Goal: Task Accomplishment & Management: Complete application form

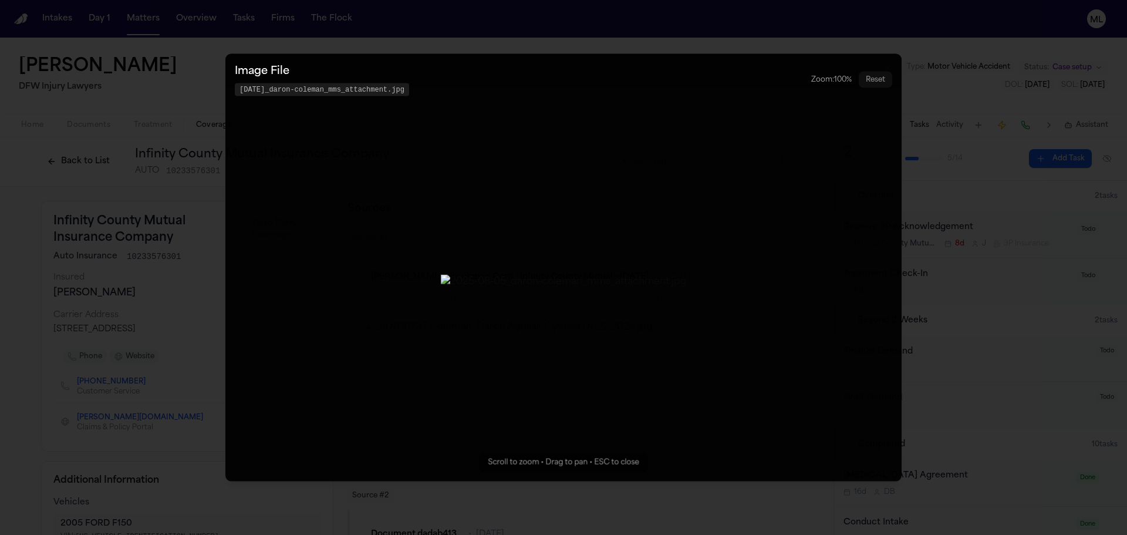
scroll to position [411, 0]
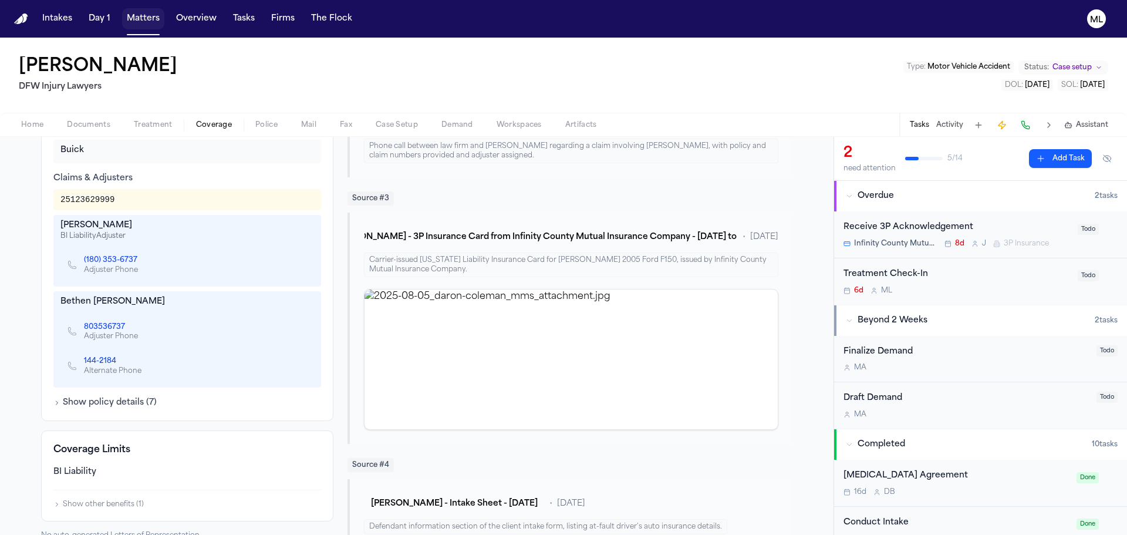
click at [131, 8] on button "Matters" at bounding box center [143, 18] width 42 height 21
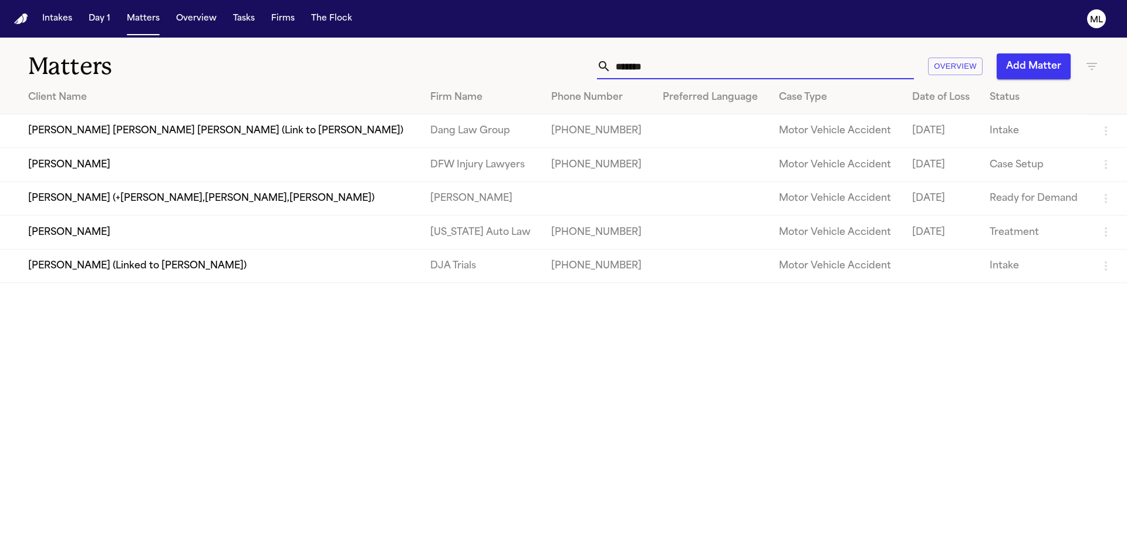
drag, startPoint x: 663, startPoint y: 64, endPoint x: 535, endPoint y: 60, distance: 128.1
click at [535, 60] on div "******* Overview Add Matter" at bounding box center [719, 66] width 759 height 26
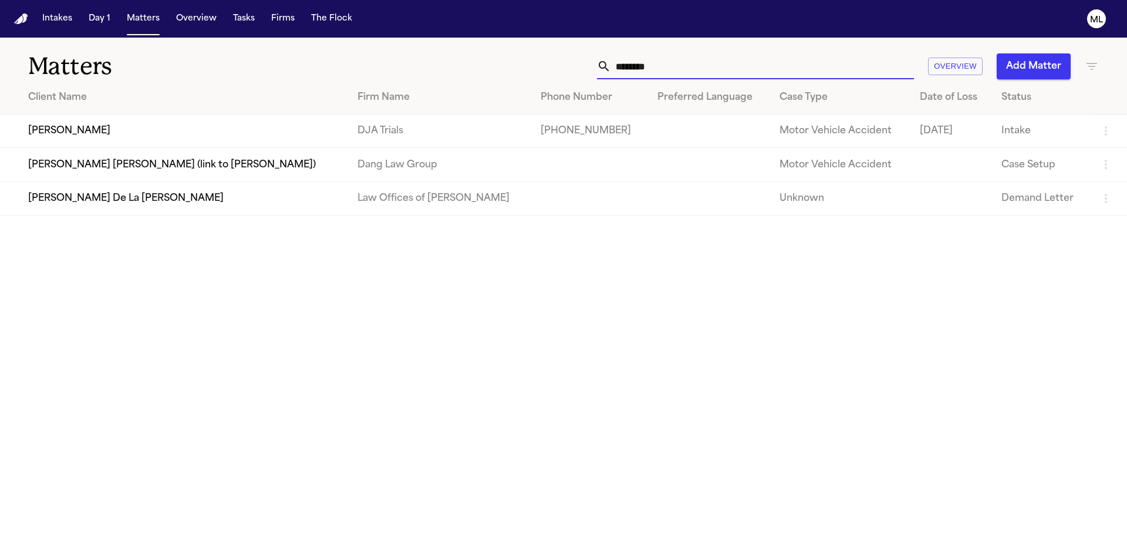
type input "********"
click at [180, 132] on td "[PERSON_NAME]" at bounding box center [174, 130] width 348 height 33
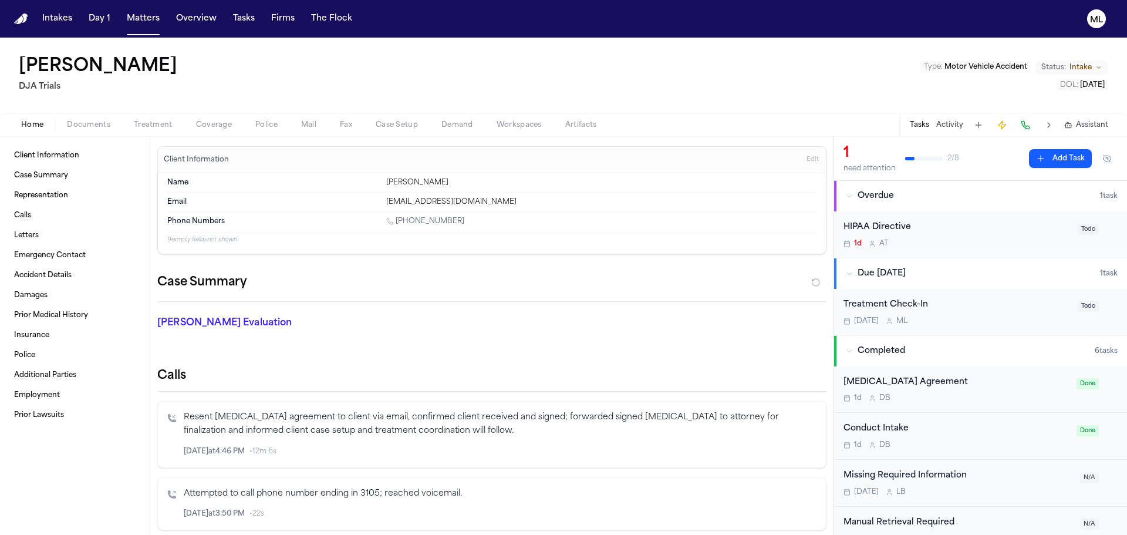
click at [90, 125] on span "Documents" at bounding box center [88, 124] width 43 height 9
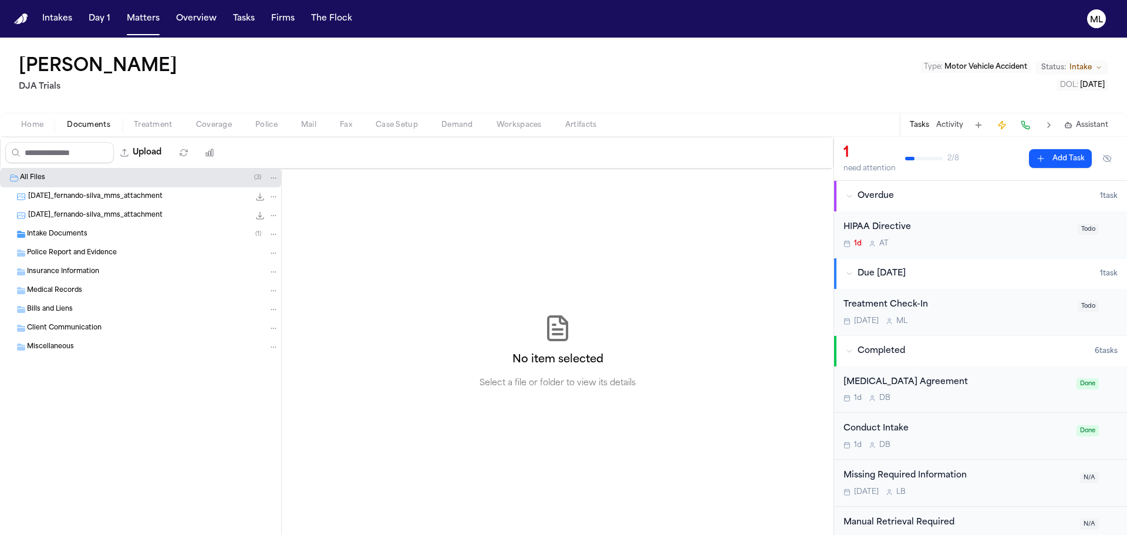
click at [103, 228] on div "Intake Documents ( 1 )" at bounding box center [140, 234] width 281 height 19
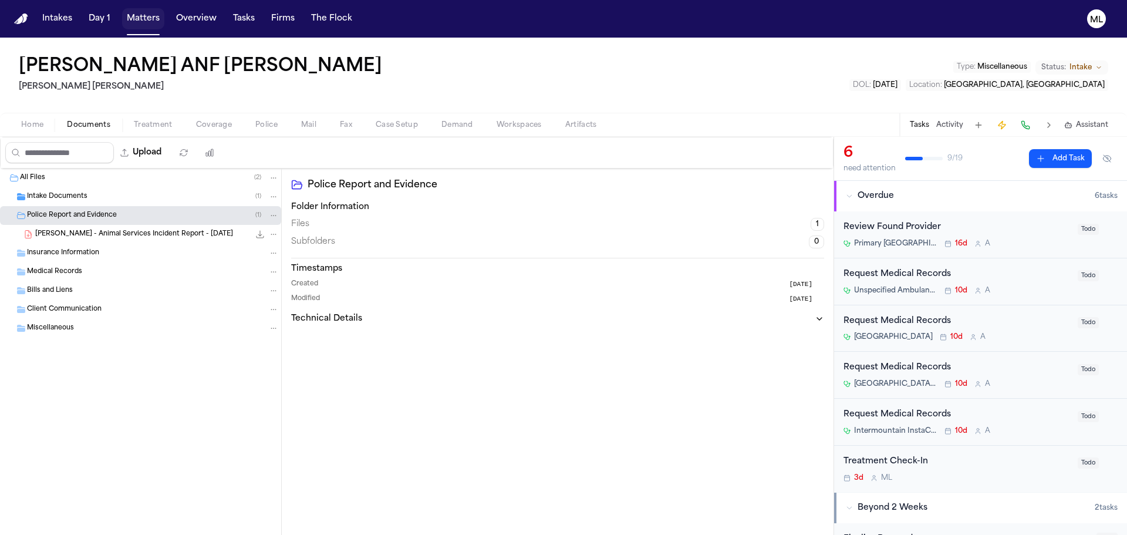
click at [127, 28] on button "Matters" at bounding box center [143, 18] width 42 height 21
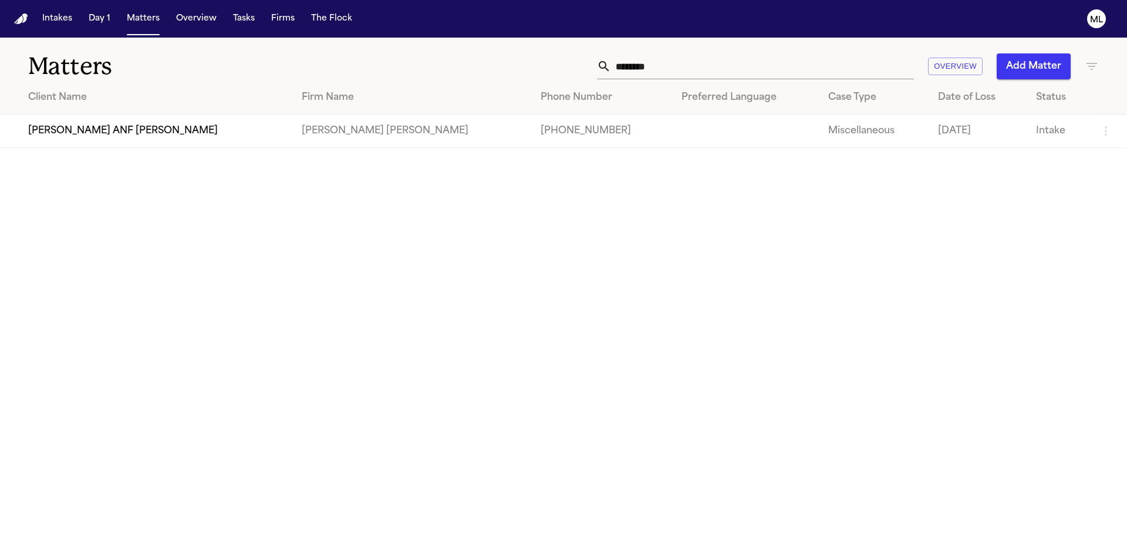
drag, startPoint x: 687, startPoint y: 62, endPoint x: 595, endPoint y: 63, distance: 91.6
click at [595, 63] on div "******** Overview Add Matter" at bounding box center [719, 66] width 759 height 26
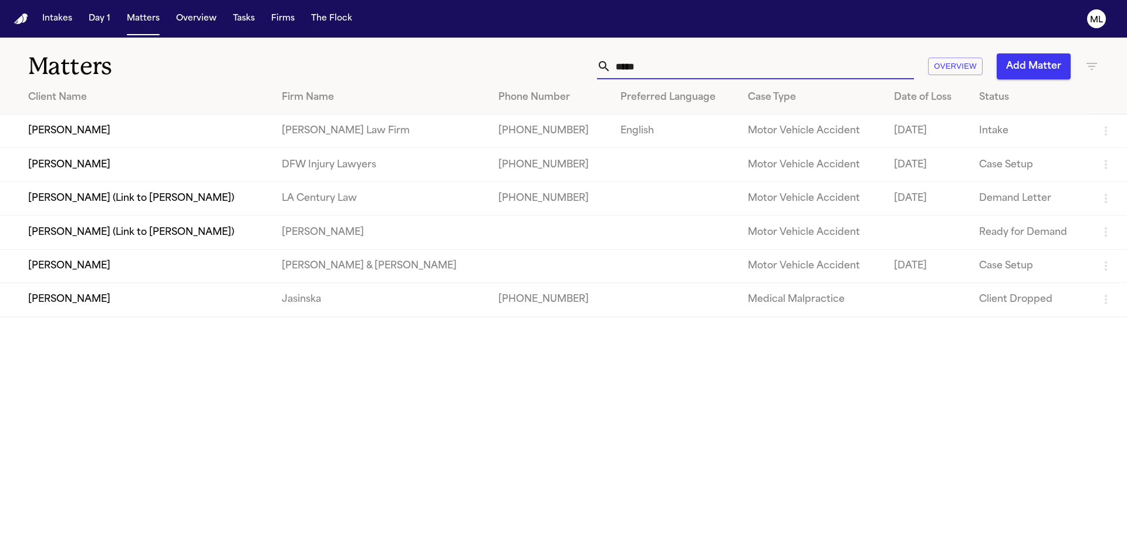
type input "*****"
click at [163, 167] on td "[PERSON_NAME]" at bounding box center [136, 164] width 272 height 33
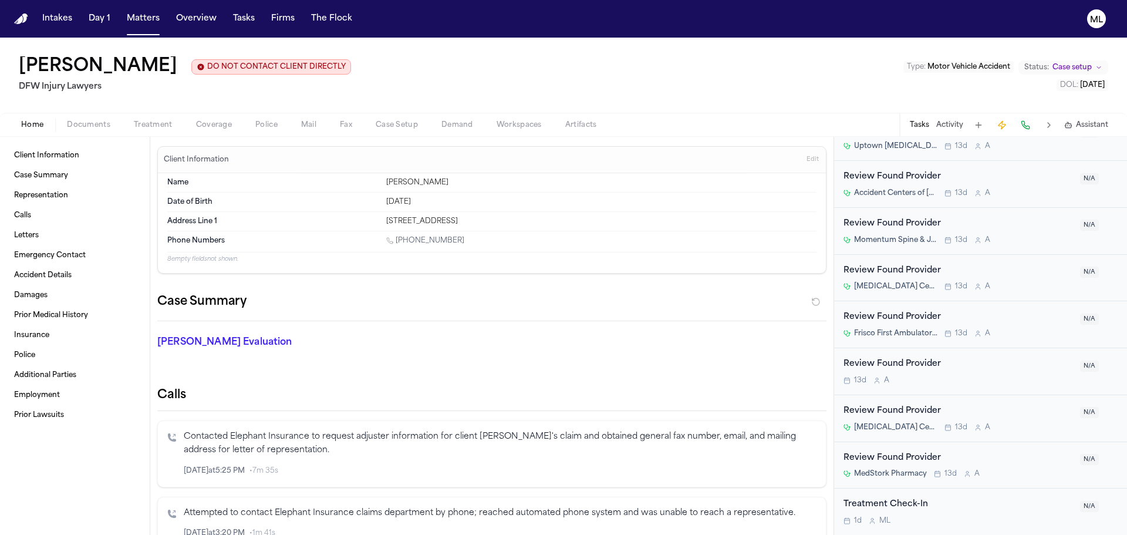
scroll to position [752, 0]
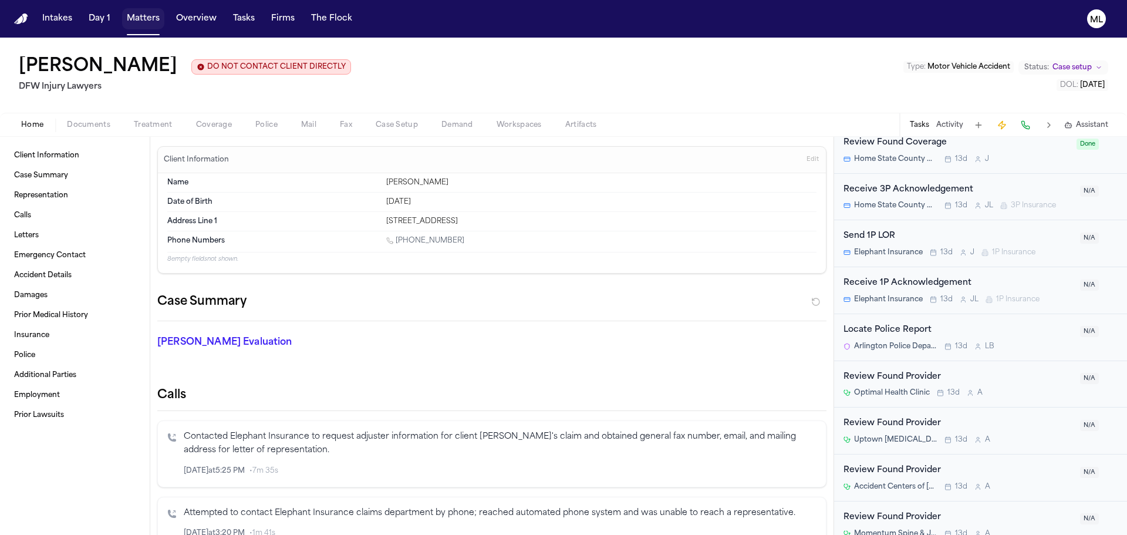
click at [143, 23] on button "Matters" at bounding box center [143, 18] width 42 height 21
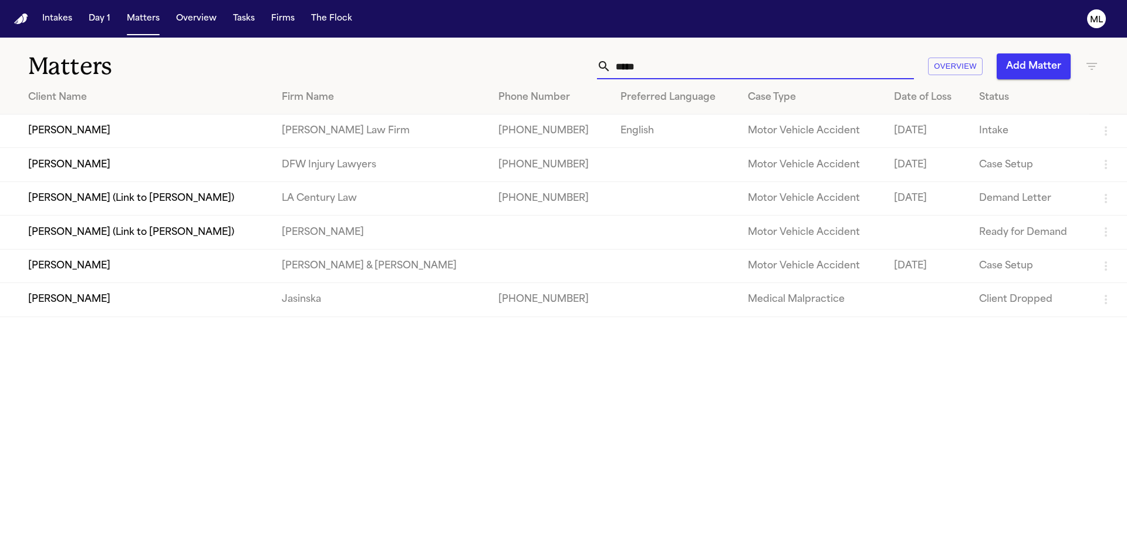
drag, startPoint x: 649, startPoint y: 65, endPoint x: 588, endPoint y: 63, distance: 61.7
click at [588, 63] on div "***** Overview Add Matter" at bounding box center [719, 66] width 759 height 26
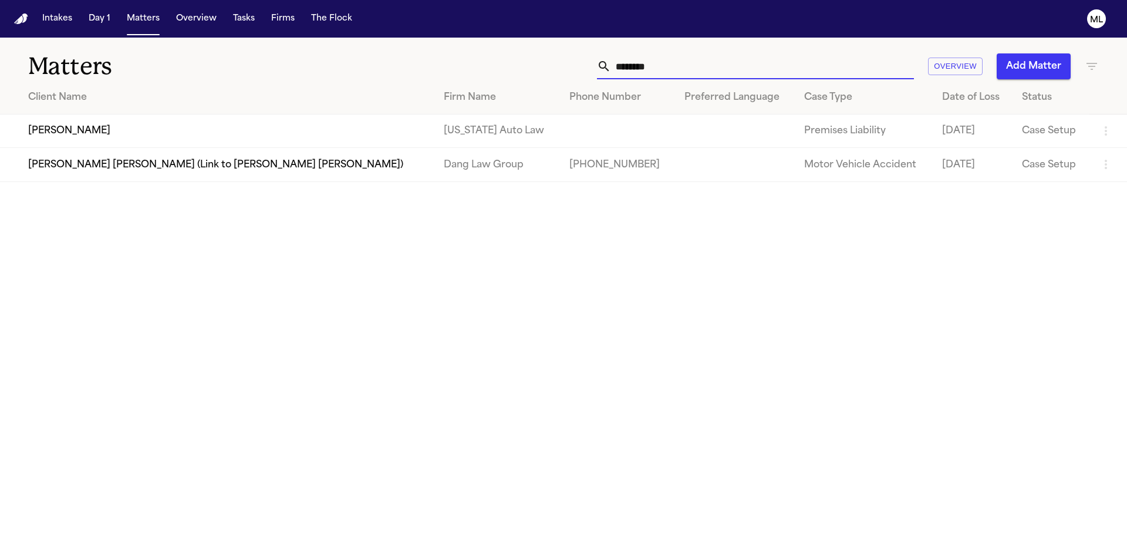
type input "********"
click at [162, 126] on td "Tamara Johnson" at bounding box center [217, 130] width 434 height 33
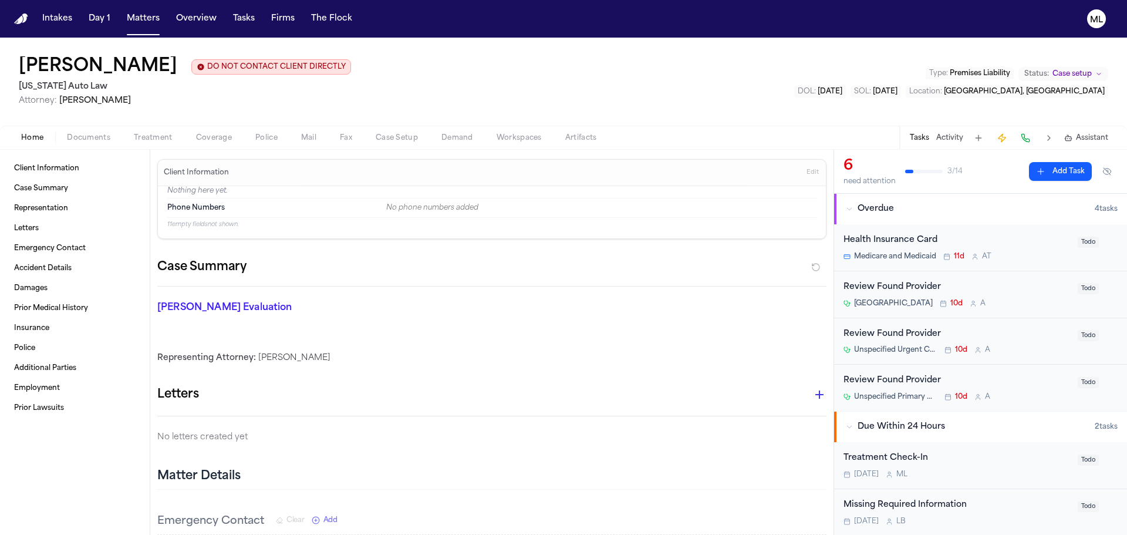
click at [1033, 289] on div "Review Found Provider" at bounding box center [957, 288] width 227 height 14
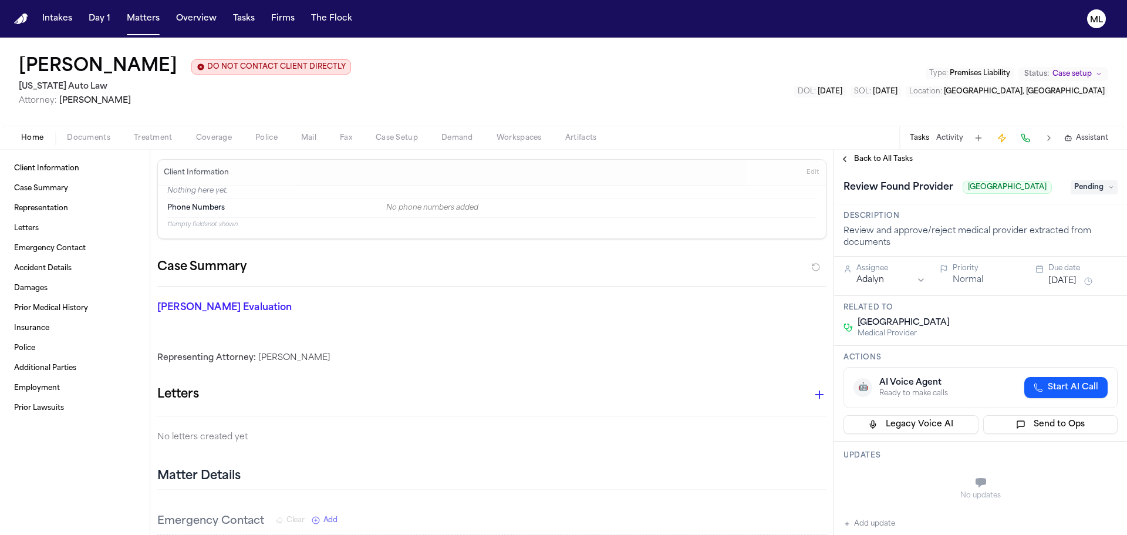
click at [1086, 190] on span "Pending" at bounding box center [1094, 187] width 47 height 14
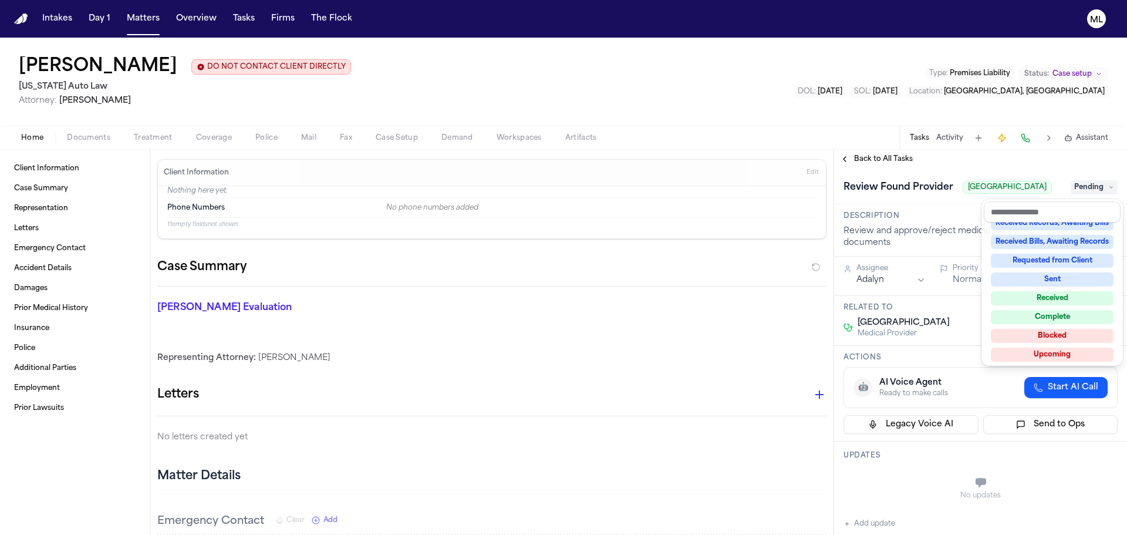
scroll to position [183, 0]
click at [1058, 317] on div "Complete" at bounding box center [1052, 314] width 123 height 14
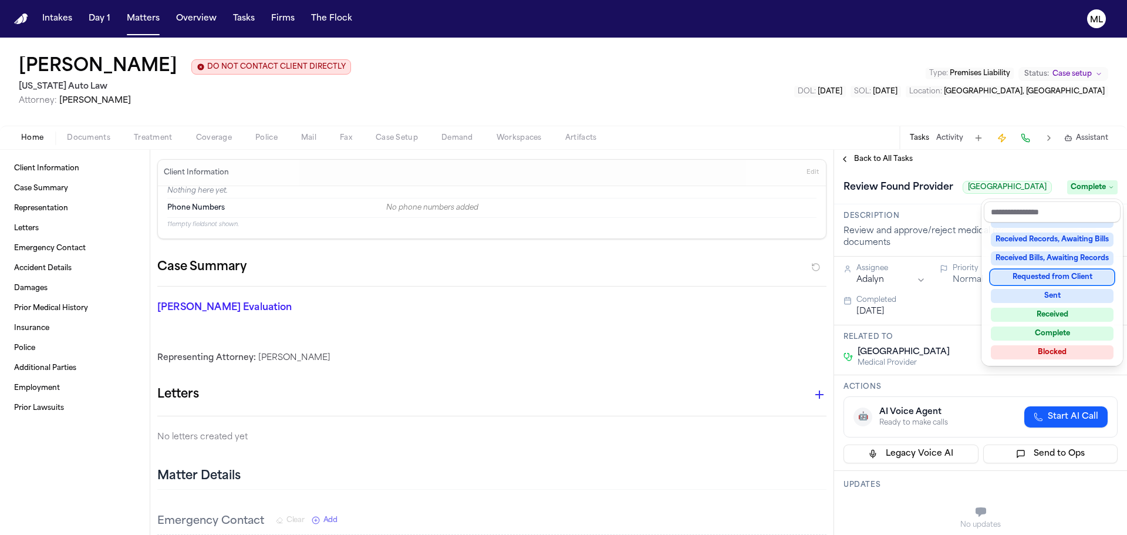
click at [875, 165] on div "**********" at bounding box center [980, 342] width 293 height 385
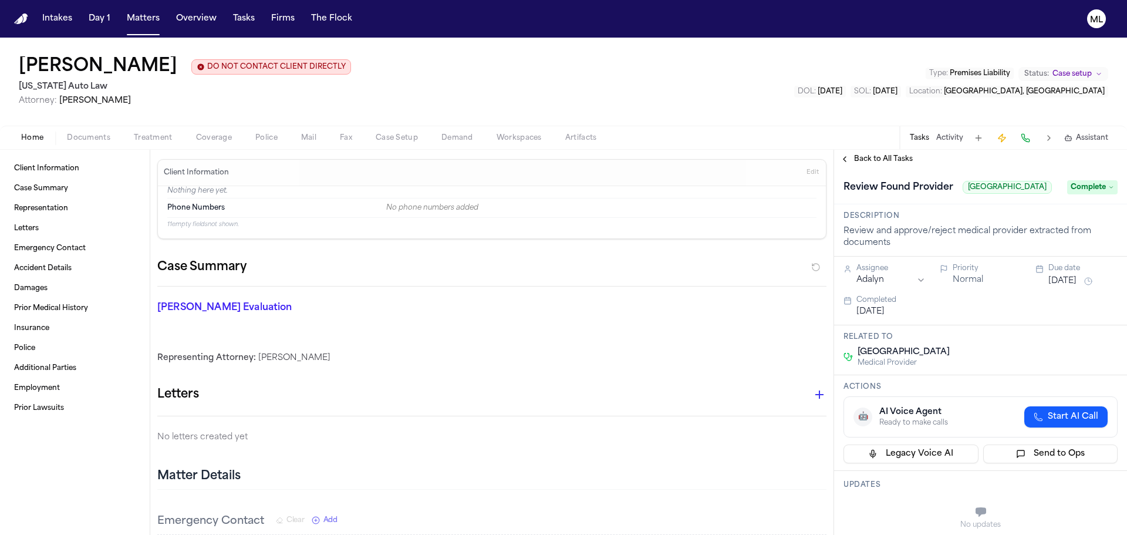
click at [876, 163] on span "Back to All Tasks" at bounding box center [883, 158] width 59 height 9
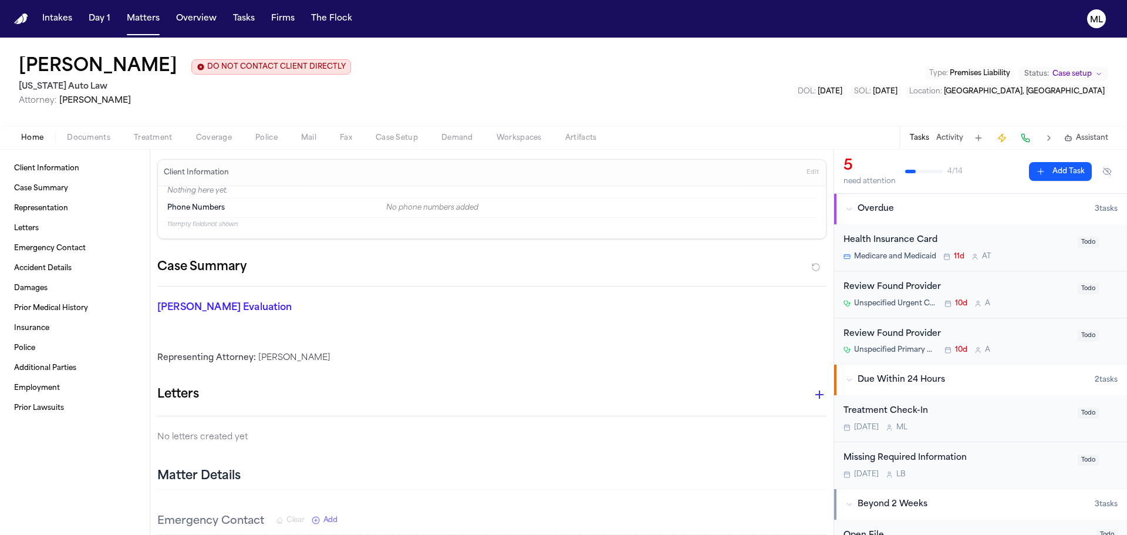
click at [1022, 309] on div "Review Found Provider Unspecified Urgent Care facility in Southfield, MI 10d A …" at bounding box center [980, 294] width 293 height 47
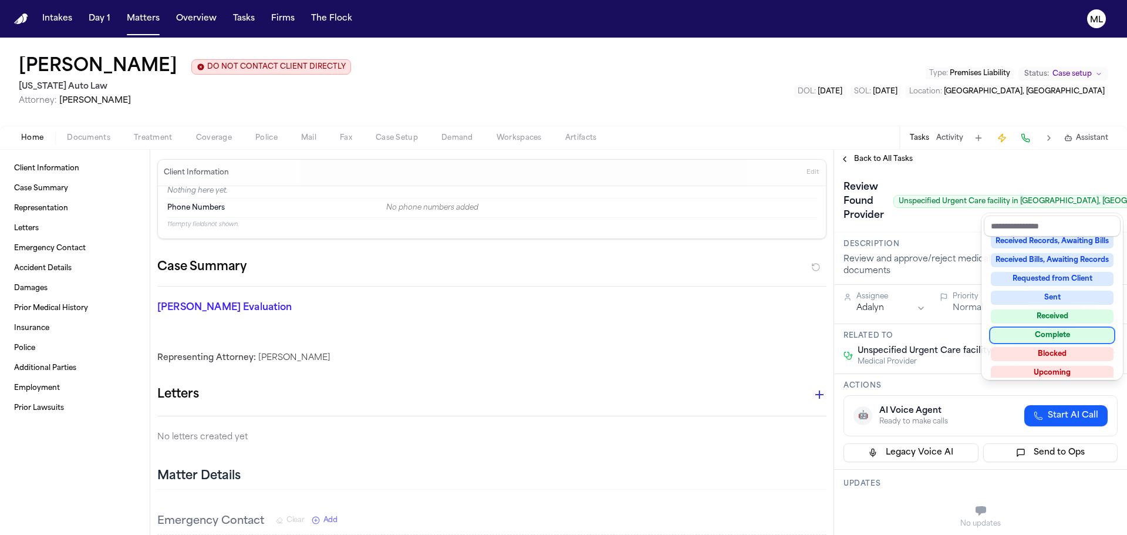
click at [1047, 330] on div "Complete" at bounding box center [1052, 335] width 123 height 14
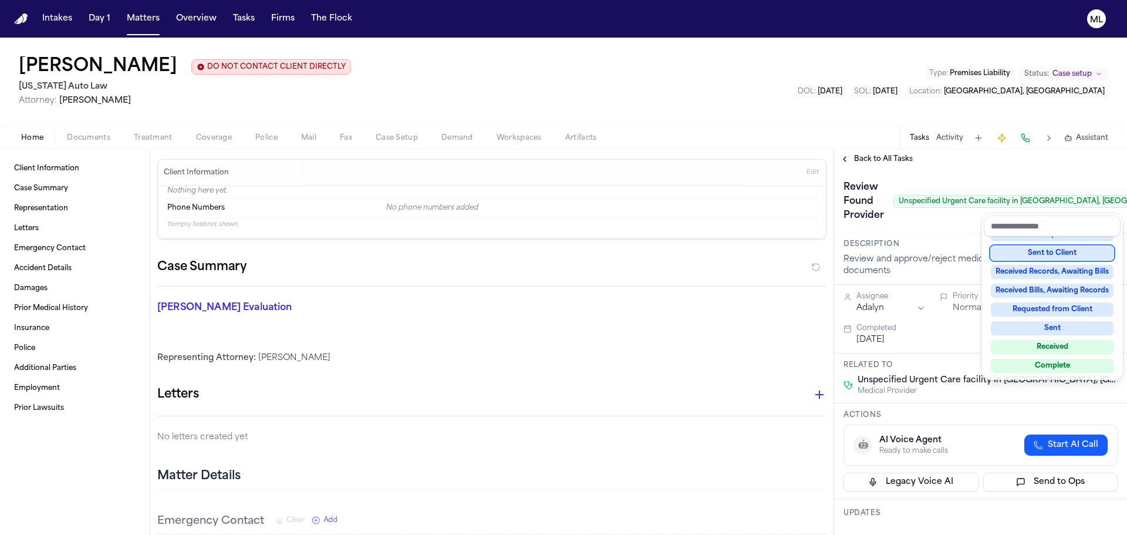
click at [850, 164] on div "**********" at bounding box center [980, 342] width 293 height 385
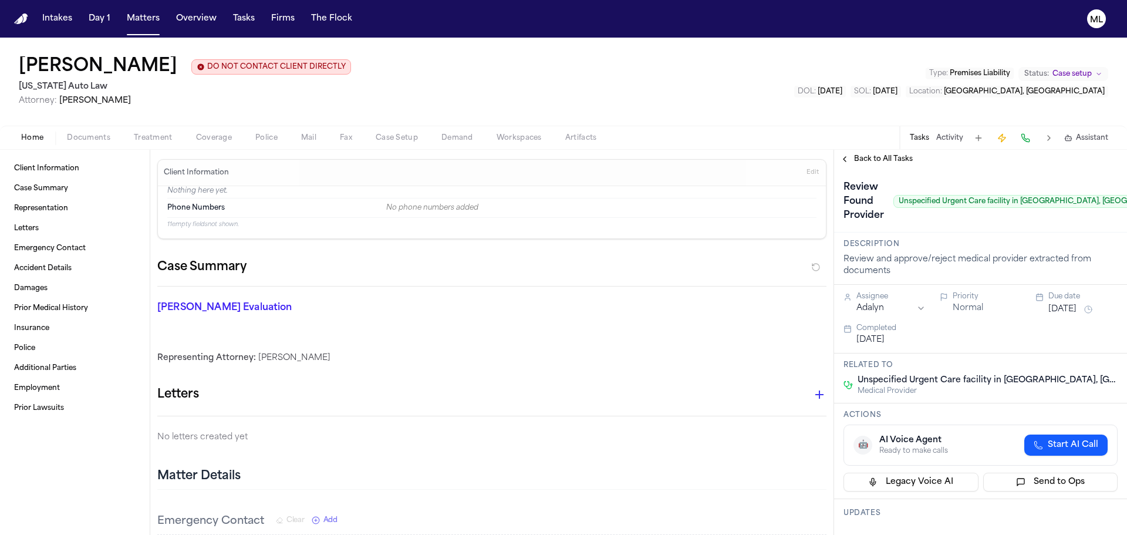
click at [867, 160] on span "Back to All Tasks" at bounding box center [883, 158] width 59 height 9
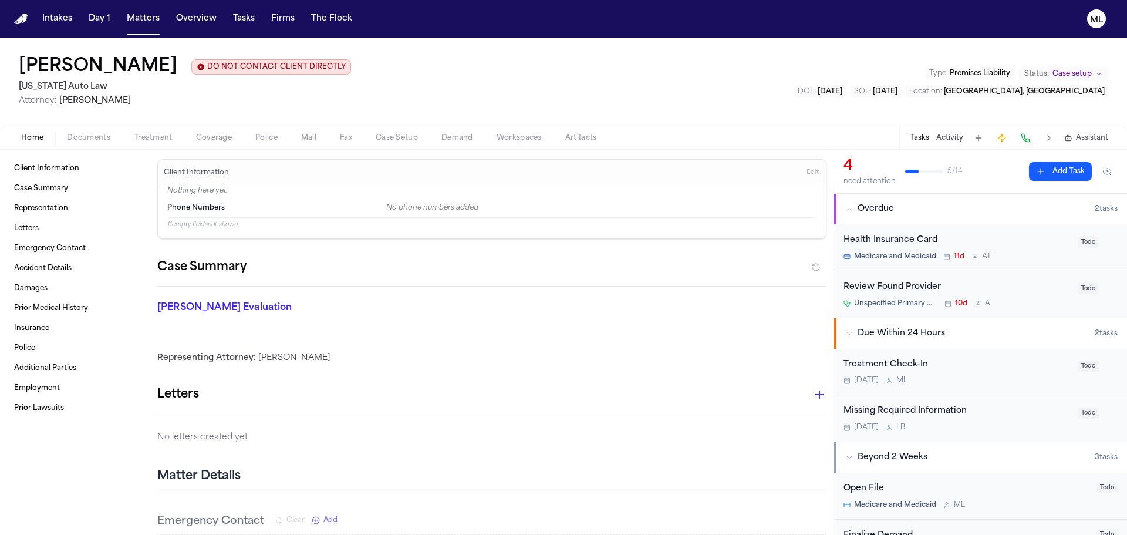
click at [1035, 295] on div "Review Found Provider Unspecified Primary Care Provider 10d A" at bounding box center [957, 295] width 227 height 28
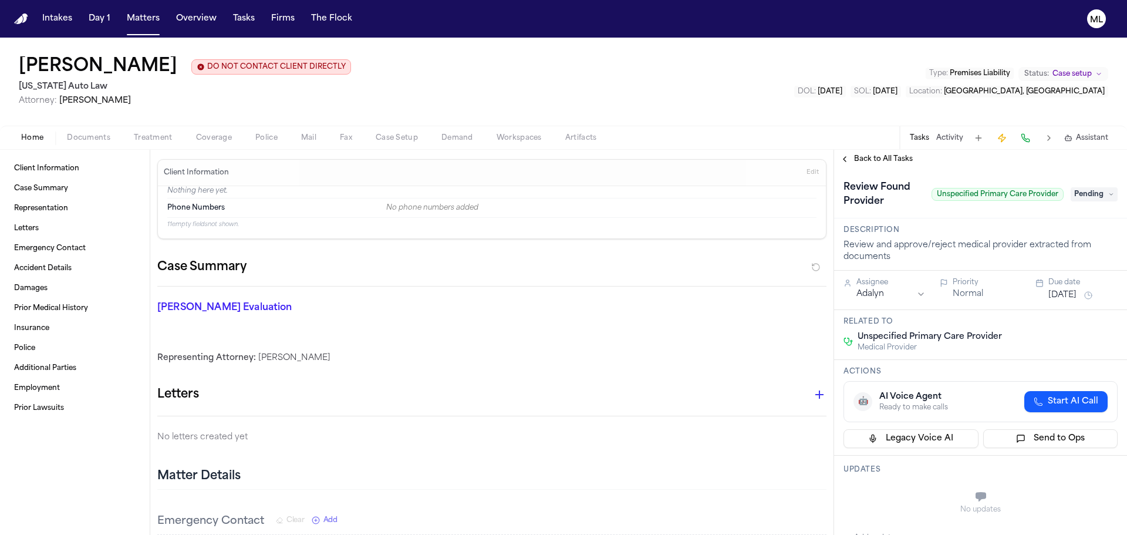
click at [1103, 197] on span "Pending" at bounding box center [1094, 194] width 47 height 14
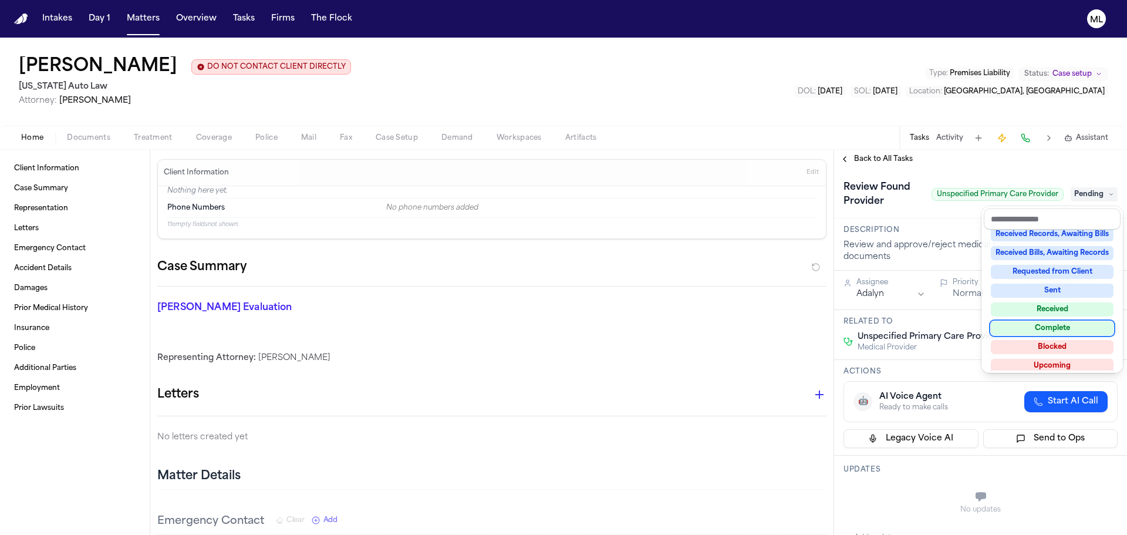
click at [1070, 326] on div "Complete" at bounding box center [1052, 328] width 123 height 14
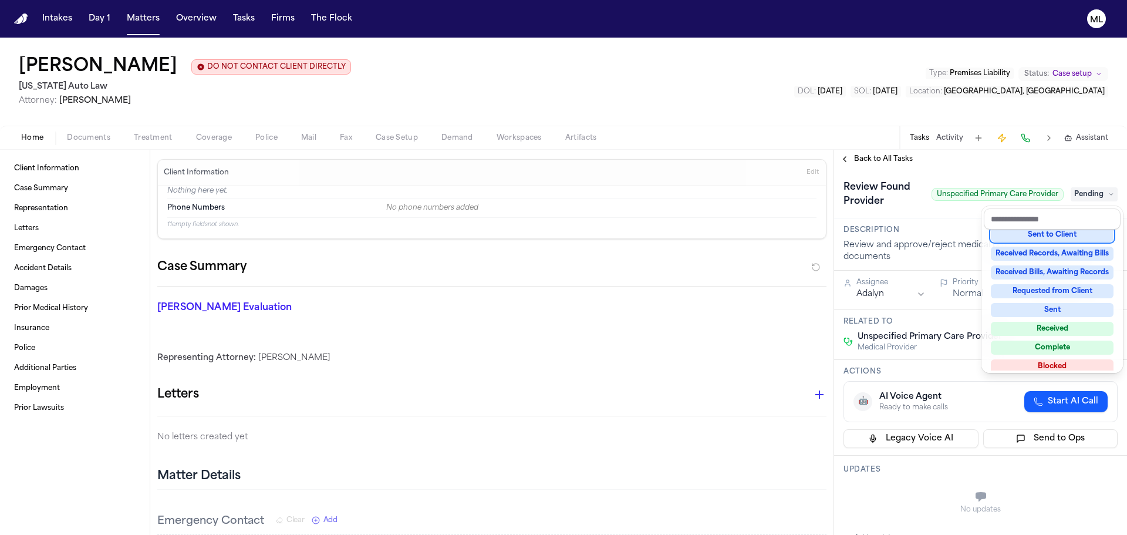
scroll to position [155, 0]
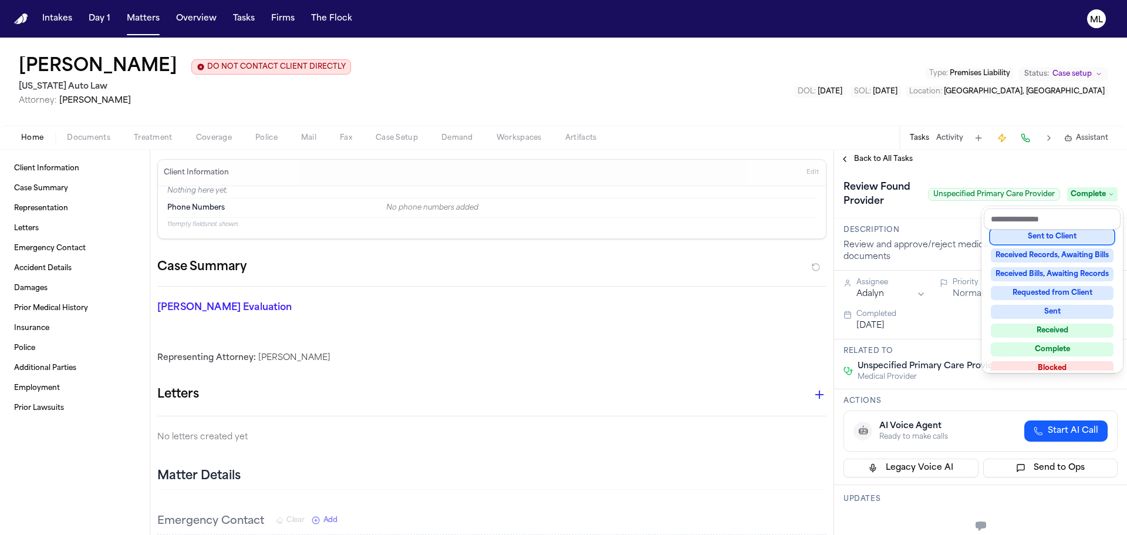
click at [888, 158] on div "**********" at bounding box center [980, 342] width 293 height 385
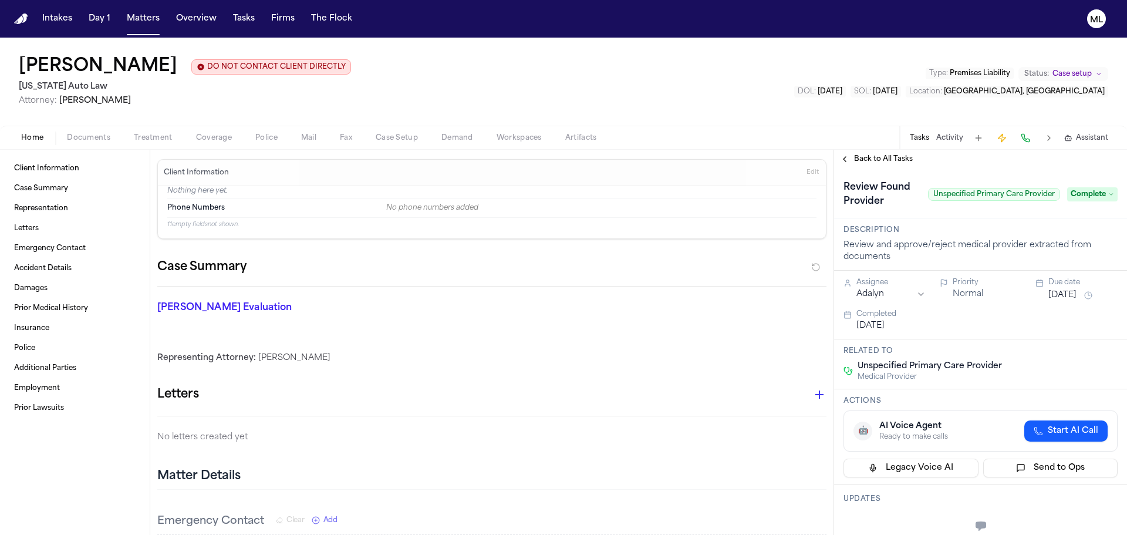
click at [888, 158] on span "Back to All Tasks" at bounding box center [883, 158] width 59 height 9
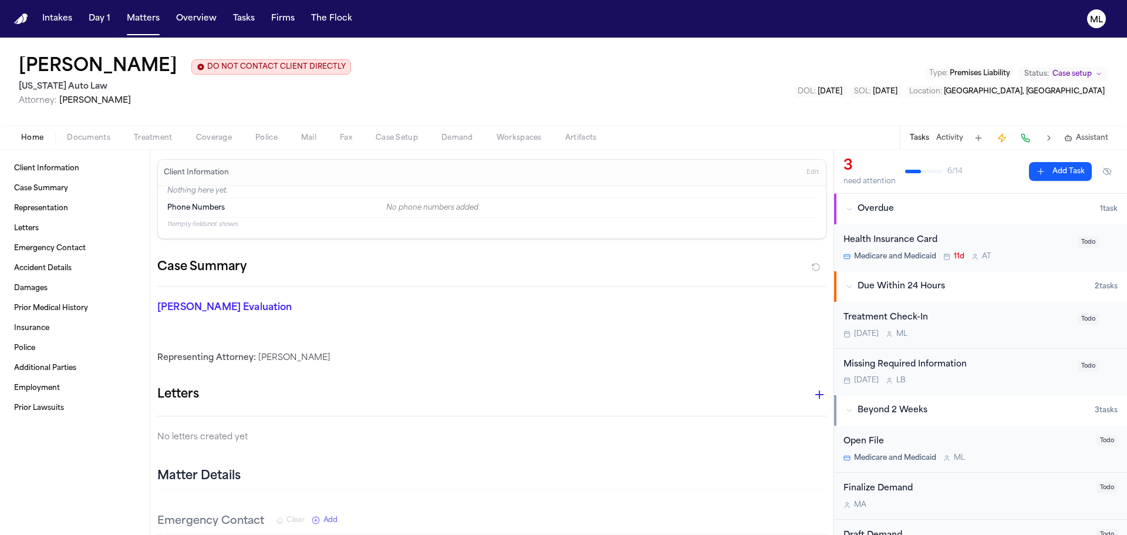
click at [1012, 318] on div "Treatment Check-In" at bounding box center [957, 318] width 227 height 14
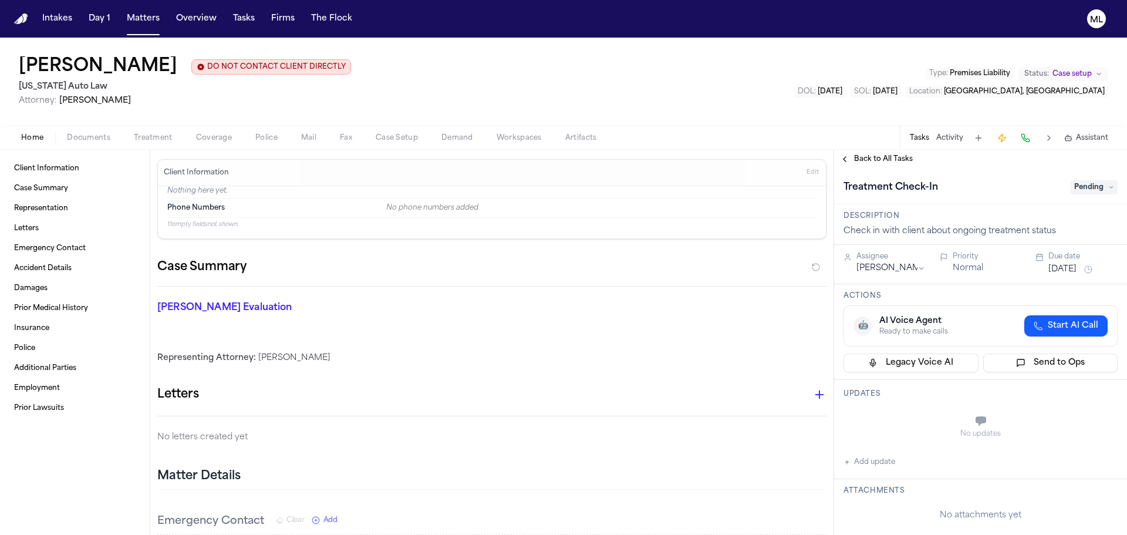
click at [1078, 185] on span "Pending" at bounding box center [1094, 187] width 47 height 14
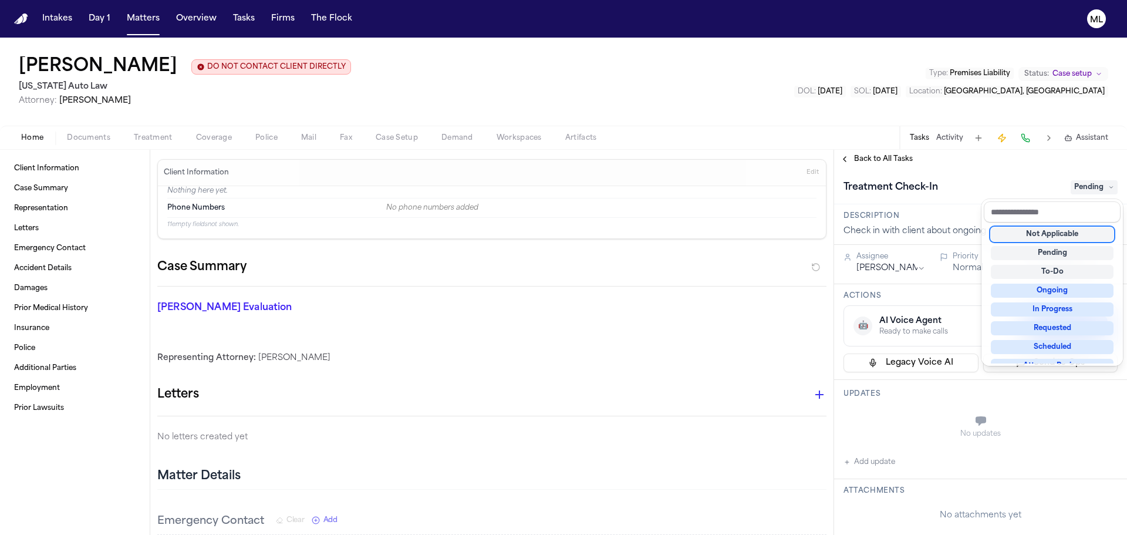
click at [1054, 235] on div "Not Applicable" at bounding box center [1052, 234] width 123 height 14
click at [861, 157] on div "**********" at bounding box center [980, 342] width 293 height 385
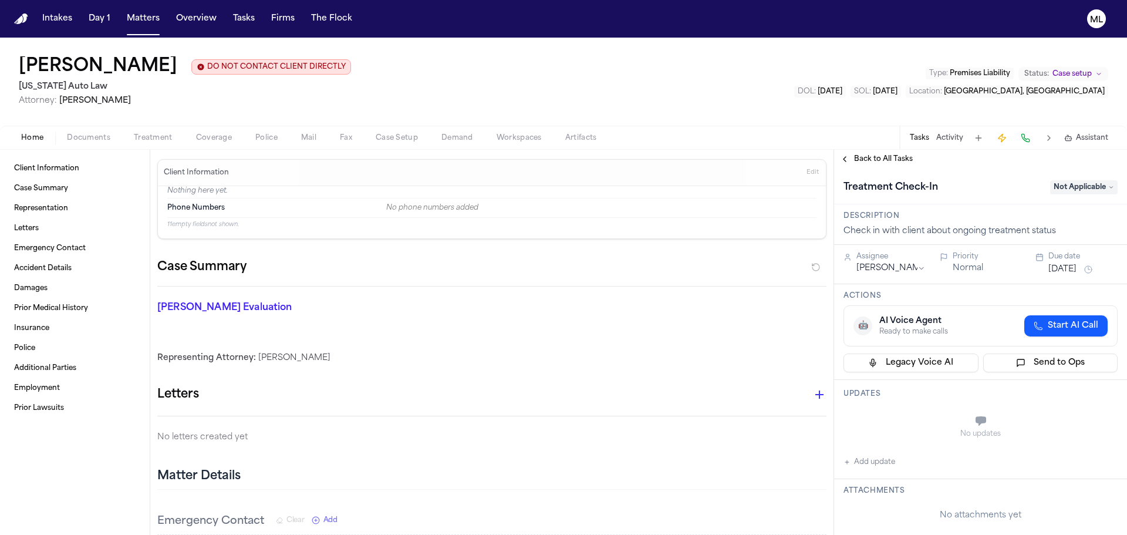
click at [861, 157] on span "Back to All Tasks" at bounding box center [883, 158] width 59 height 9
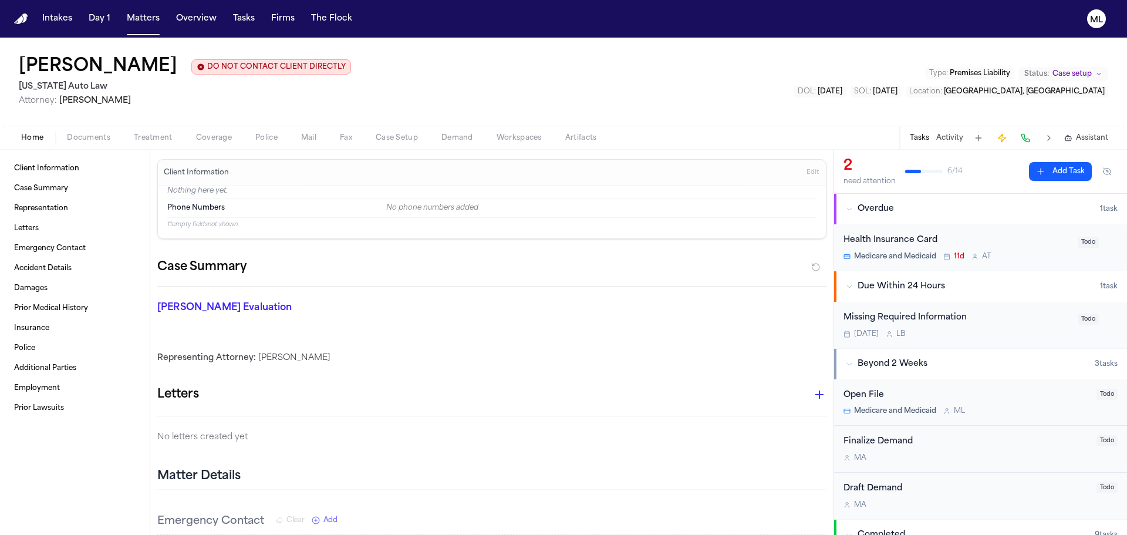
click at [1013, 248] on div "Health Insurance Card Medicare and Medicaid 11d A T" at bounding box center [957, 248] width 227 height 28
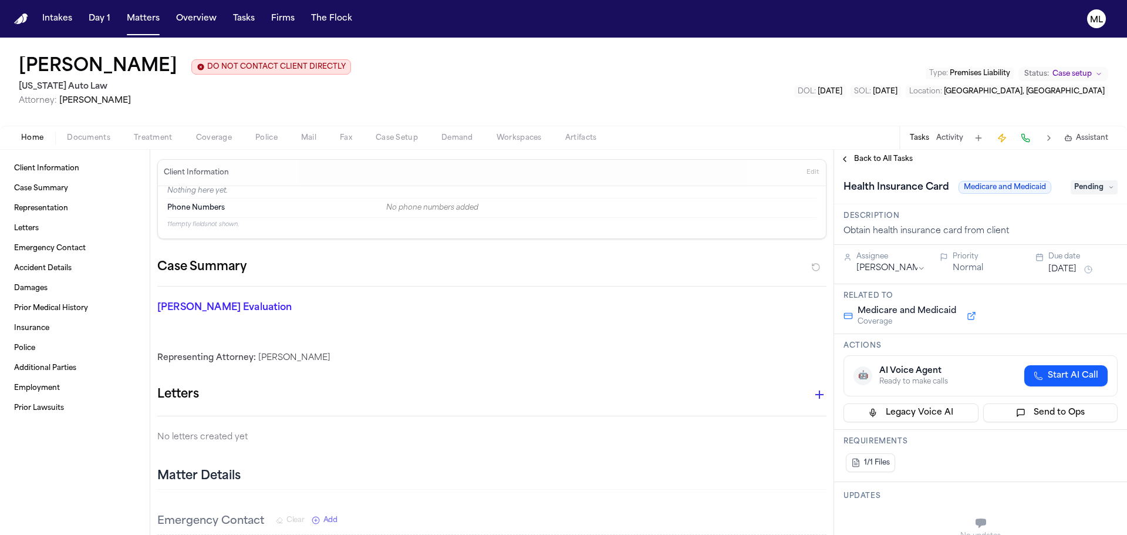
click at [1101, 193] on span "Pending" at bounding box center [1094, 187] width 47 height 14
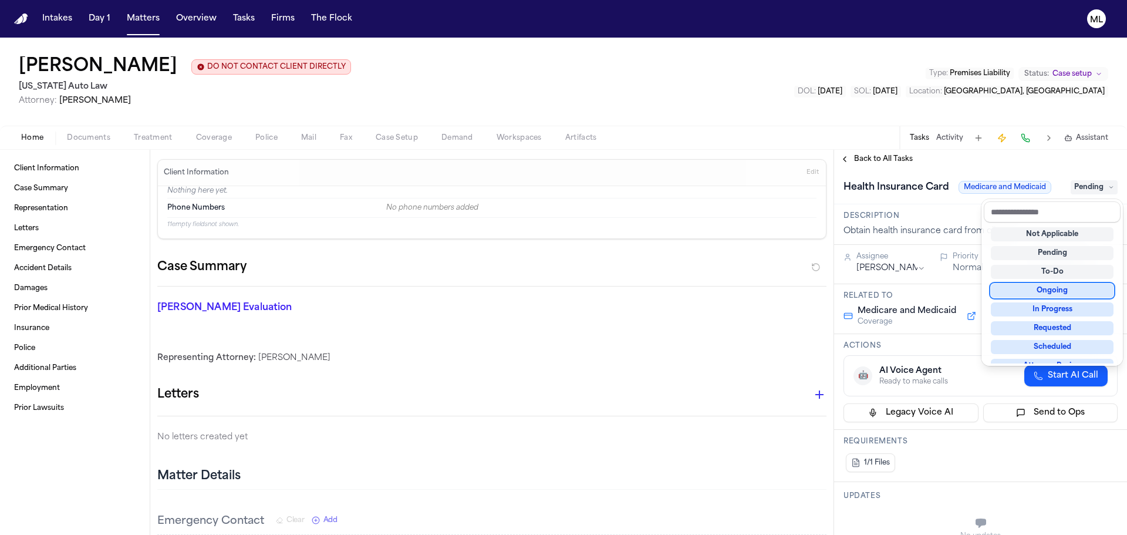
scroll to position [176, 0]
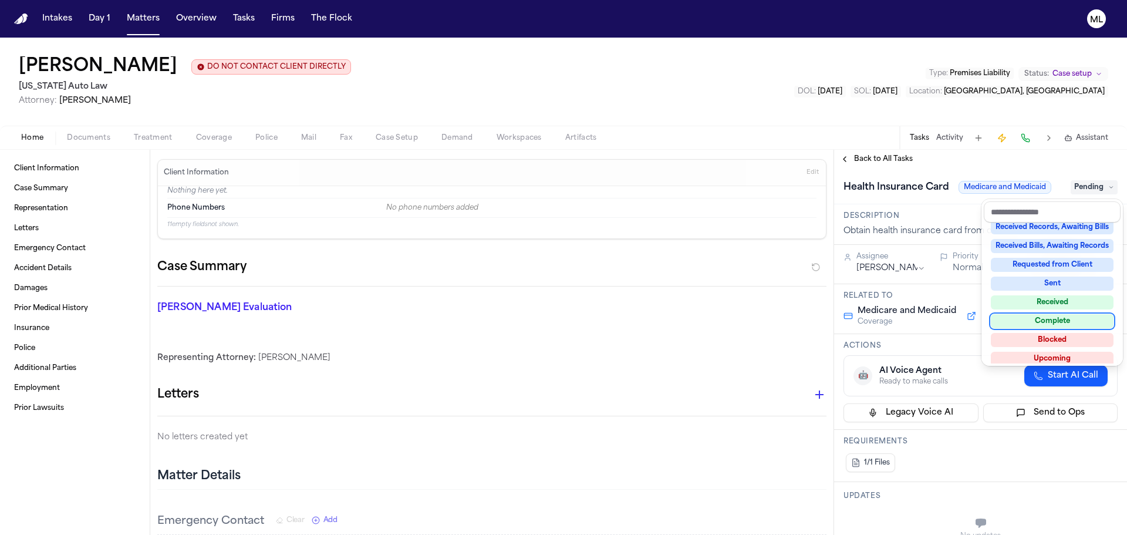
click at [1056, 318] on div "Complete" at bounding box center [1052, 321] width 123 height 14
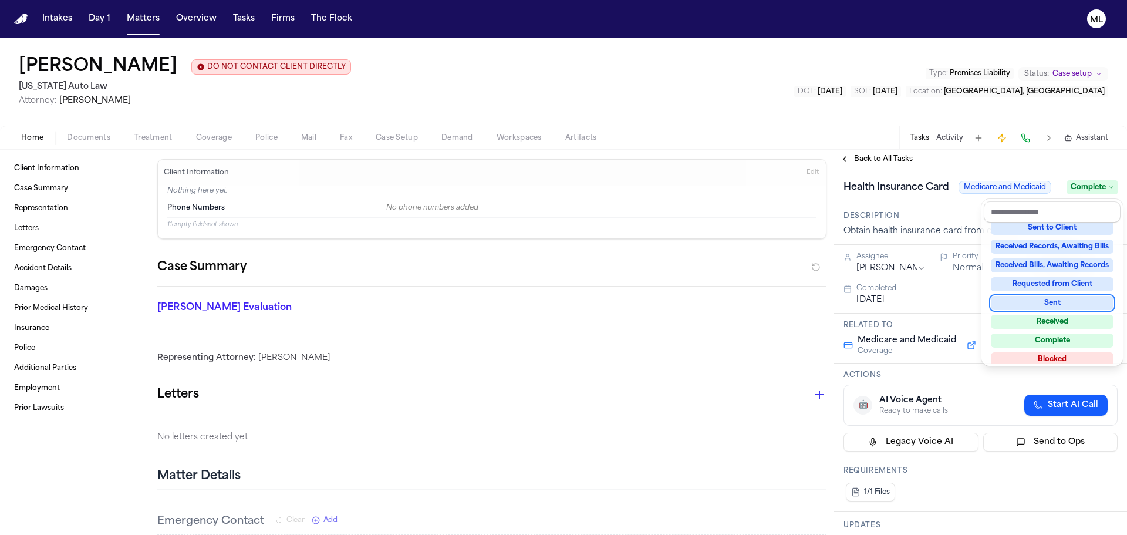
click at [887, 160] on div "**********" at bounding box center [980, 342] width 293 height 385
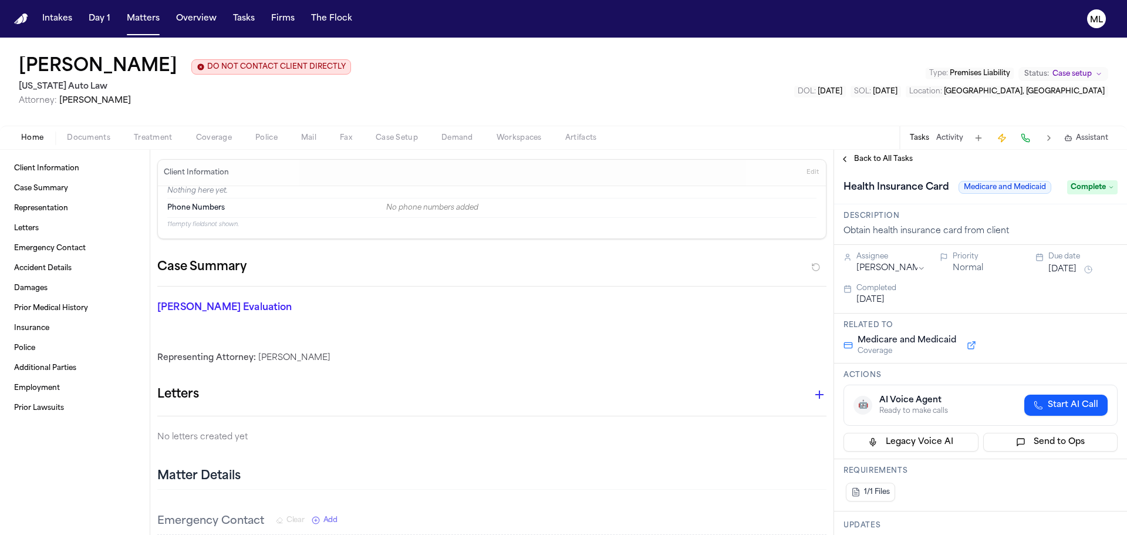
click at [887, 160] on span "Back to All Tasks" at bounding box center [883, 158] width 59 height 9
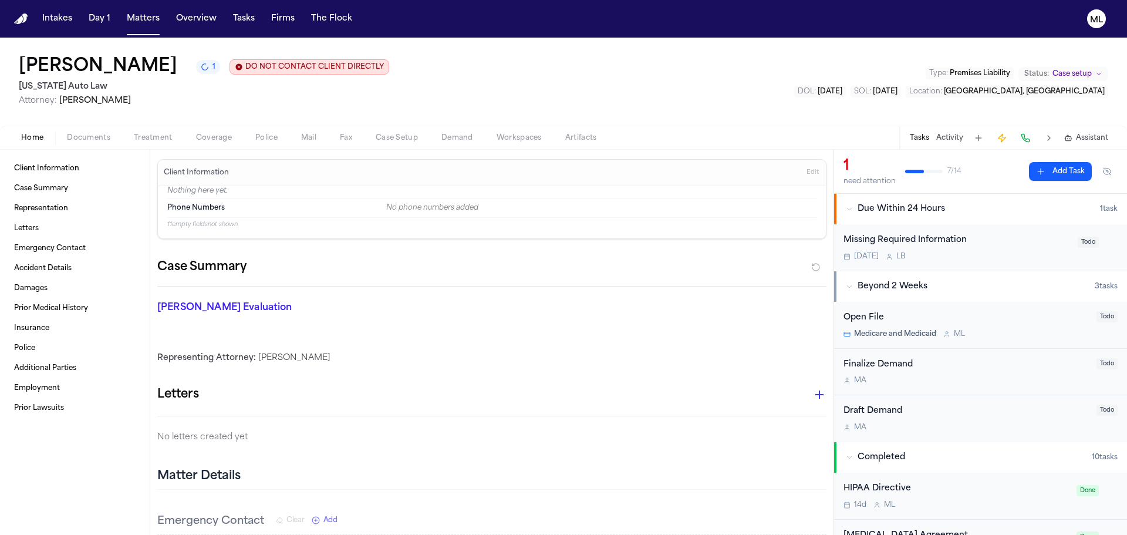
click at [1013, 249] on div "Missing Required Information Today L B" at bounding box center [957, 248] width 227 height 28
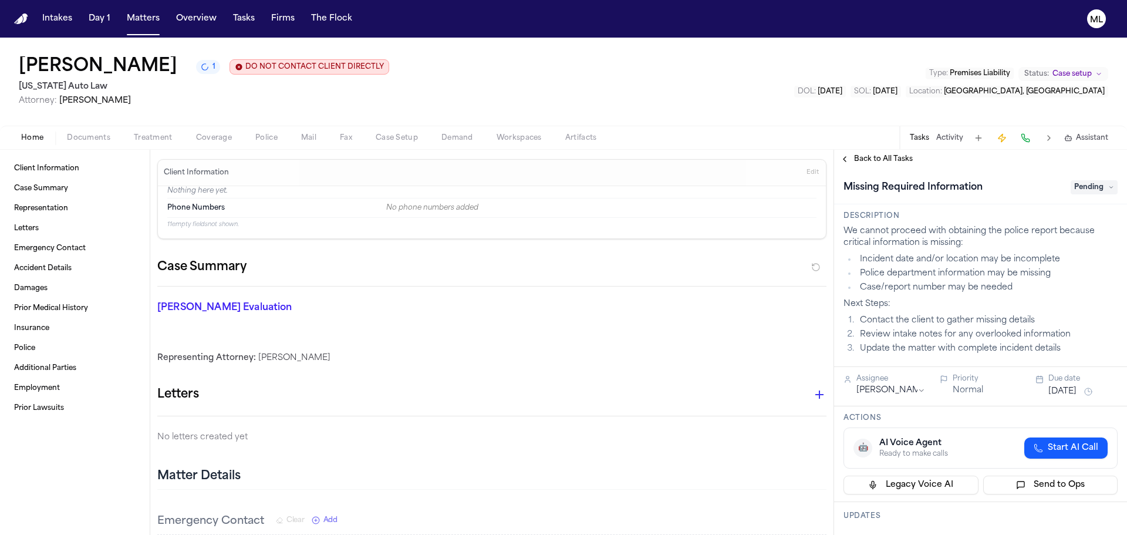
click at [1084, 190] on span "Pending" at bounding box center [1094, 187] width 47 height 14
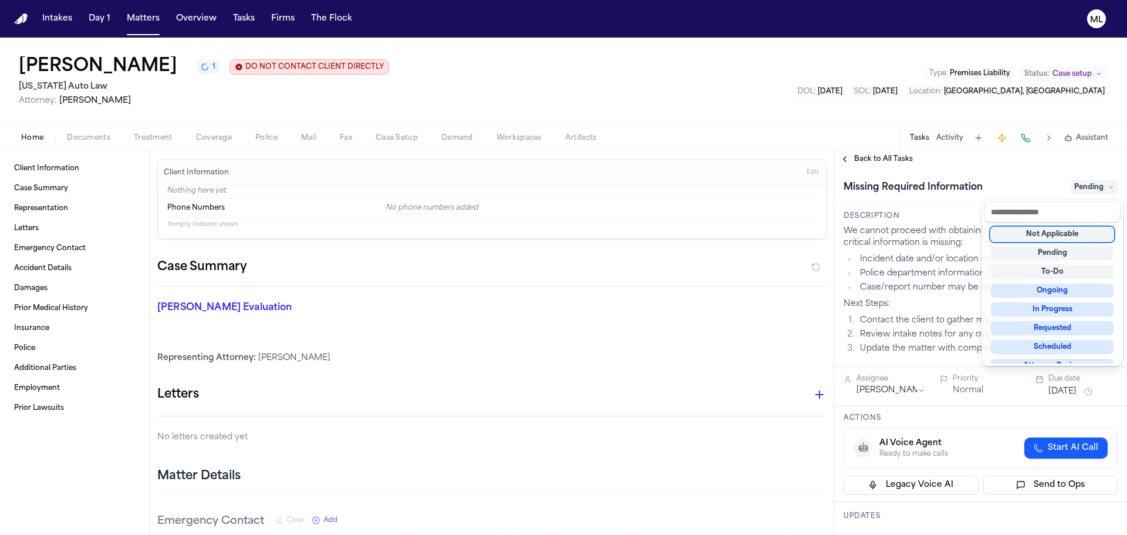
click at [1041, 231] on div "Not Applicable" at bounding box center [1052, 234] width 123 height 14
click at [874, 161] on div "Back to All Tasks Missing Required Information Not Applicable Description We ca…" at bounding box center [980, 342] width 293 height 385
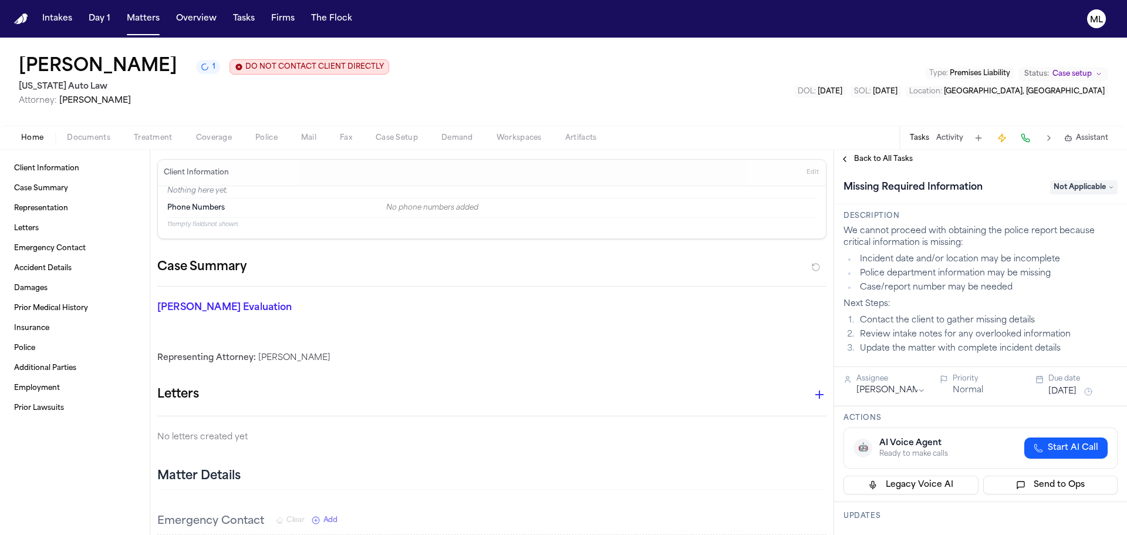
click at [874, 156] on span "Back to All Tasks" at bounding box center [883, 158] width 59 height 9
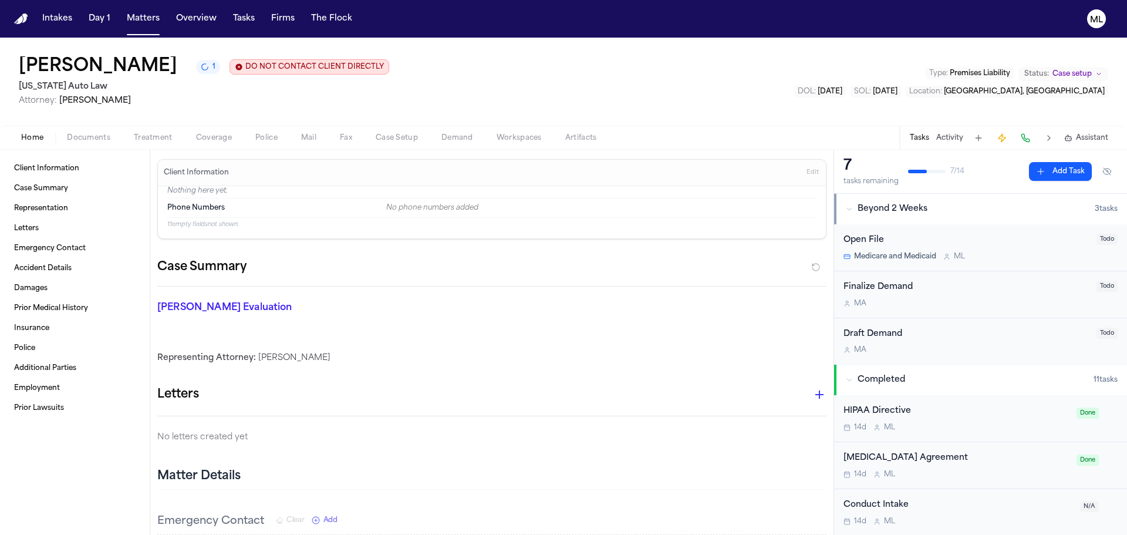
click at [1048, 177] on button "Add Task" at bounding box center [1060, 171] width 63 height 19
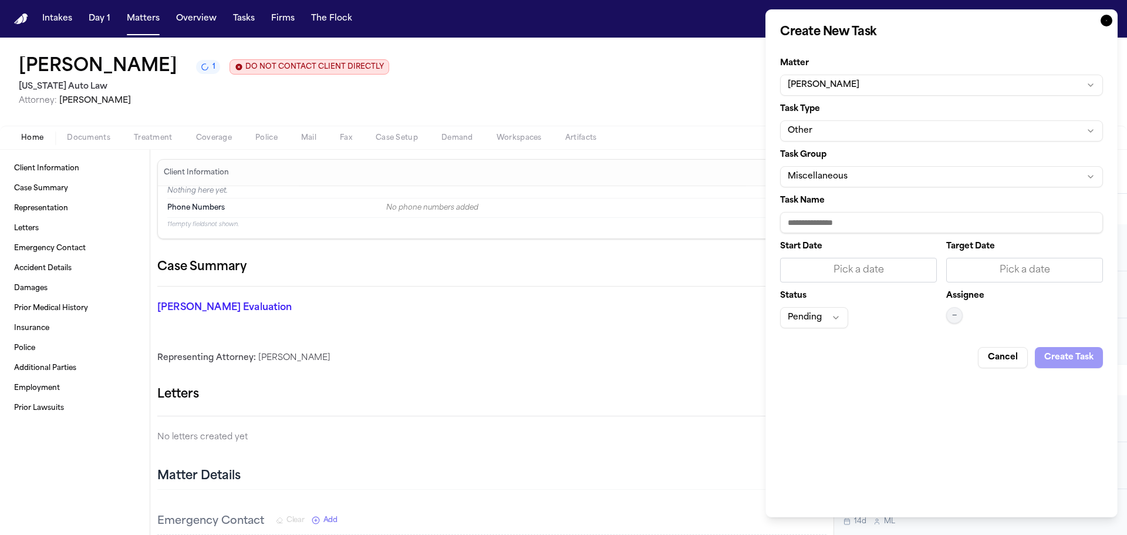
click at [897, 125] on button "Other" at bounding box center [941, 130] width 323 height 21
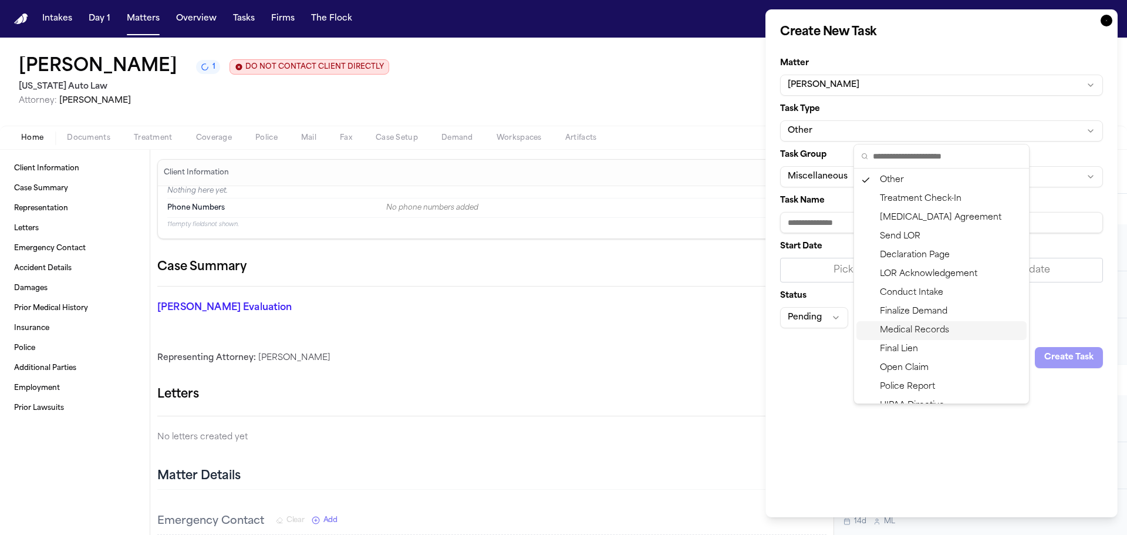
click at [907, 324] on div "Medical Records" at bounding box center [942, 330] width 170 height 19
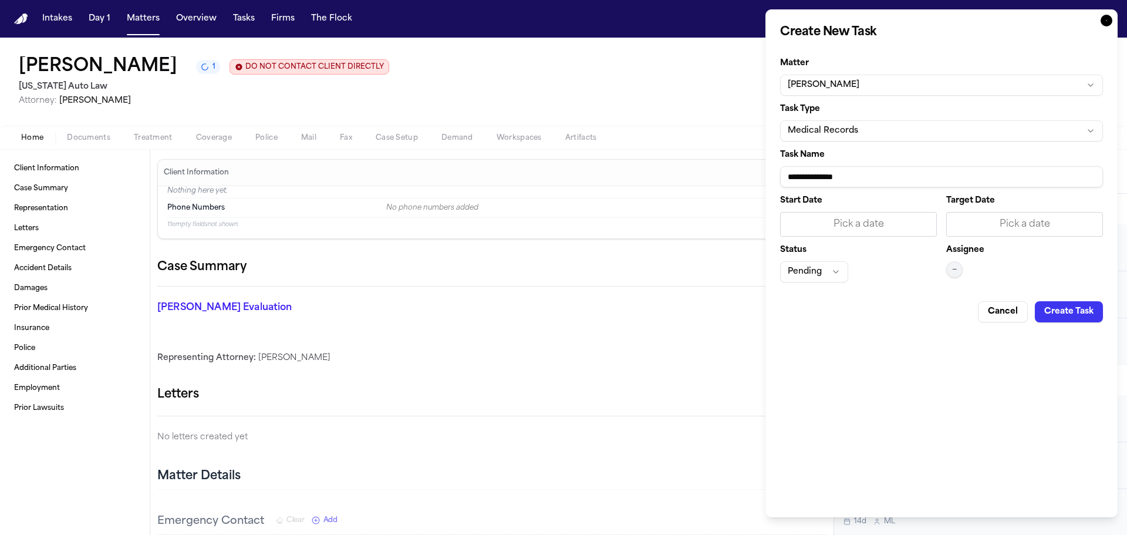
click at [891, 176] on input "**********" at bounding box center [941, 176] width 323 height 21
drag, startPoint x: 925, startPoint y: 174, endPoint x: 757, endPoint y: 161, distance: 168.4
click at [757, 161] on body "Intakes Day 1 Matters Overview Tasks Firms The Flock ML Tamara Johnson 1 DO NOT…" at bounding box center [563, 267] width 1127 height 535
click at [940, 174] on input "**********" at bounding box center [941, 176] width 323 height 21
type input "**********"
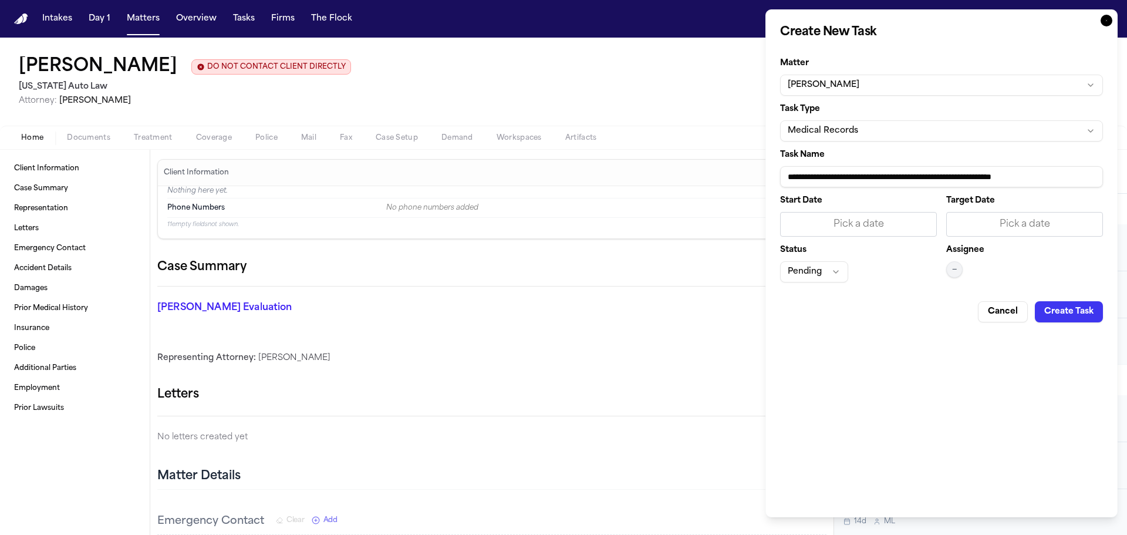
click at [1012, 226] on div "Pick a date" at bounding box center [1024, 224] width 141 height 14
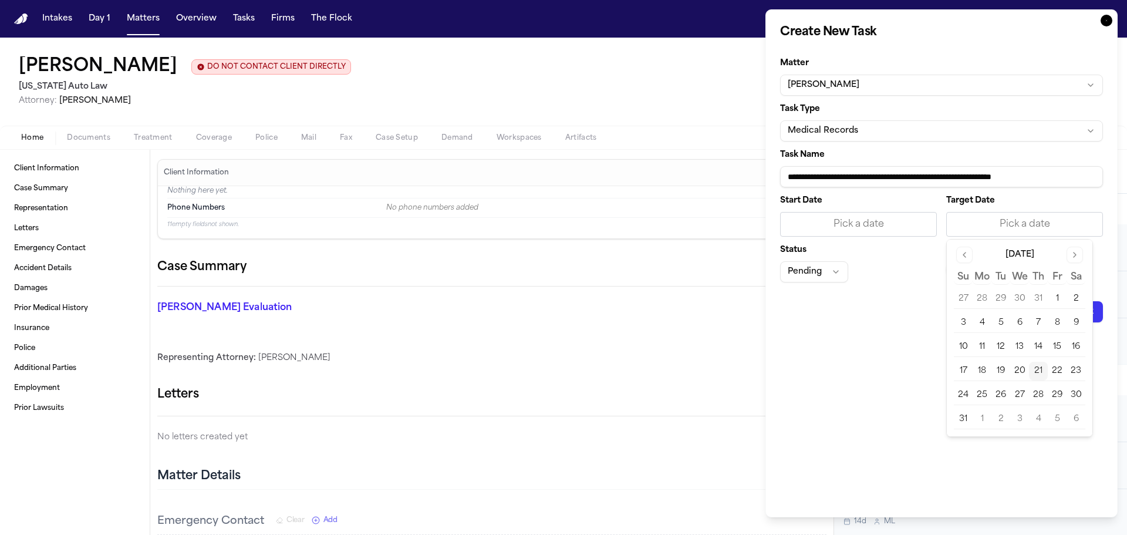
click at [1044, 374] on button "21" at bounding box center [1038, 371] width 19 height 19
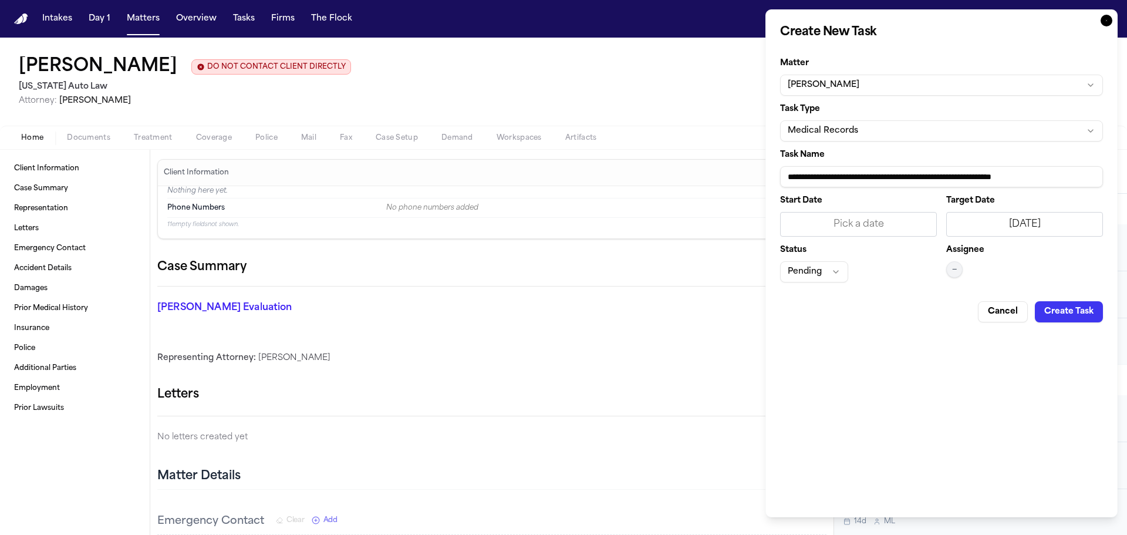
click at [961, 275] on button "—" at bounding box center [954, 269] width 16 height 16
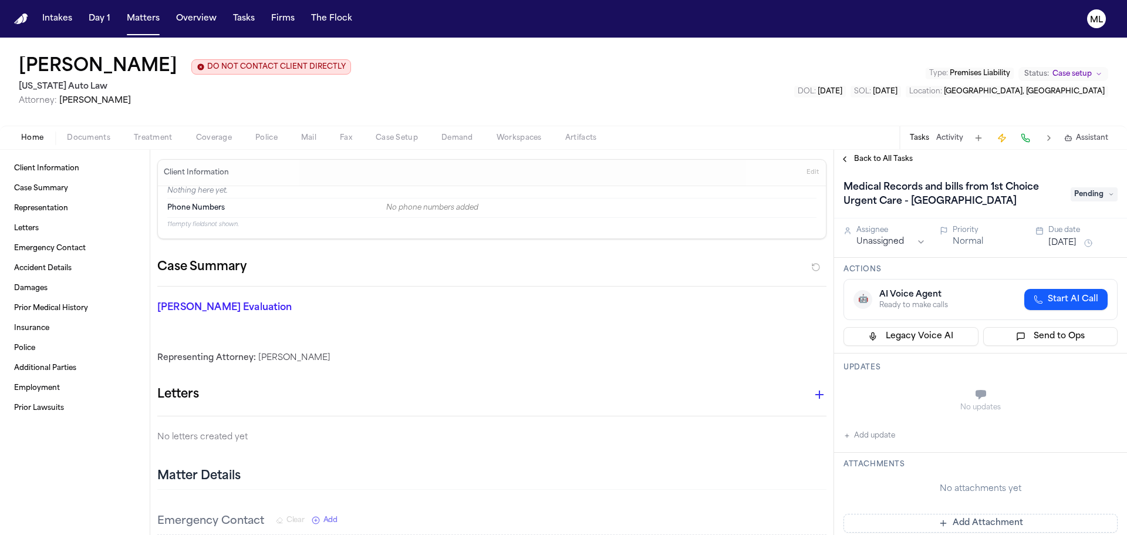
click at [897, 240] on html "Intakes Day 1 Matters Overview Tasks Firms The Flock ML Tamara Johnson DO NOT C…" at bounding box center [563, 267] width 1127 height 535
click at [877, 164] on div "Back to All Tasks" at bounding box center [980, 159] width 293 height 19
click at [877, 161] on span "Back to All Tasks" at bounding box center [883, 158] width 59 height 9
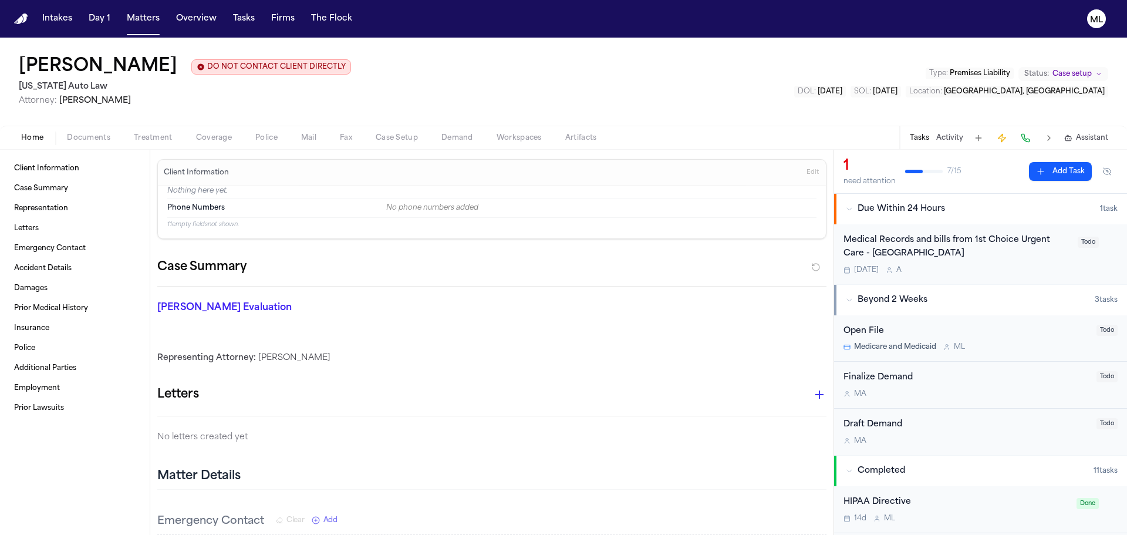
click at [1051, 173] on button "Add Task" at bounding box center [1060, 171] width 63 height 19
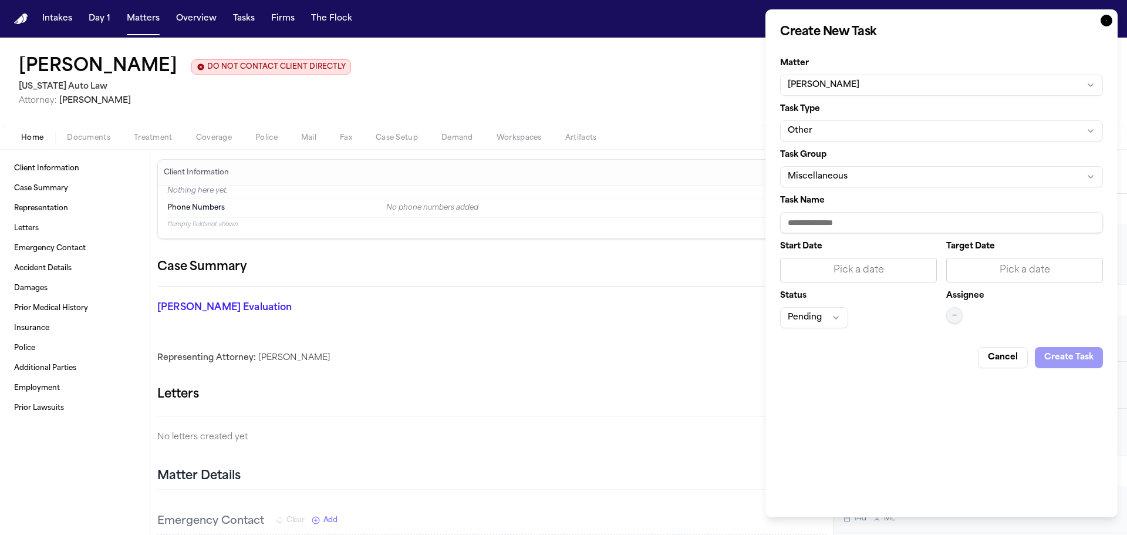
click at [872, 130] on button "Other" at bounding box center [941, 130] width 323 height 21
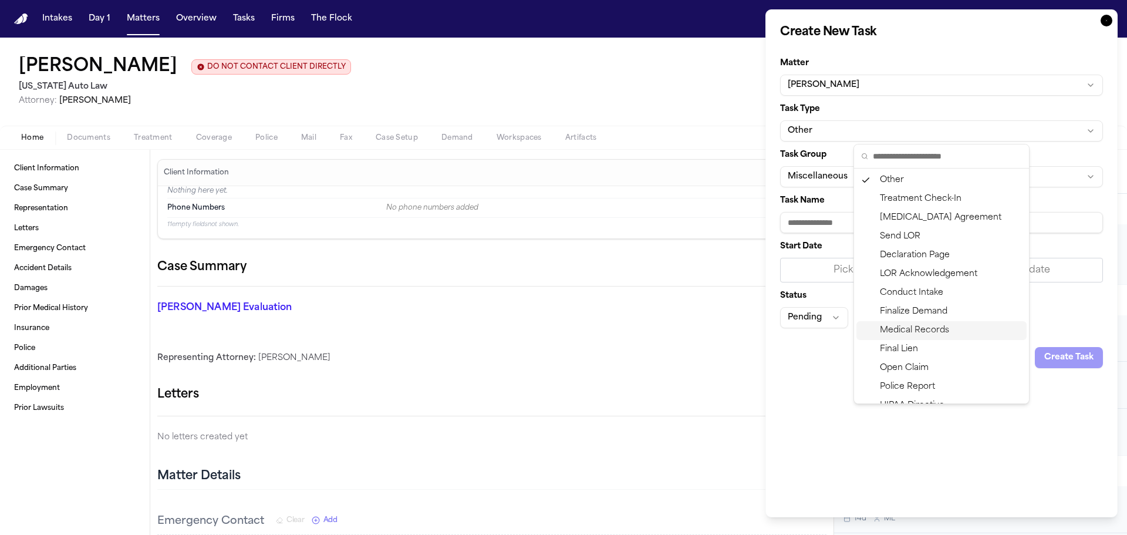
click at [915, 324] on div "Other Treatment Check-In Retainer Agreement Send LOR Declaration Page LOR Ackno…" at bounding box center [942, 396] width 170 height 451
click at [915, 324] on div "Medical Records" at bounding box center [942, 330] width 170 height 19
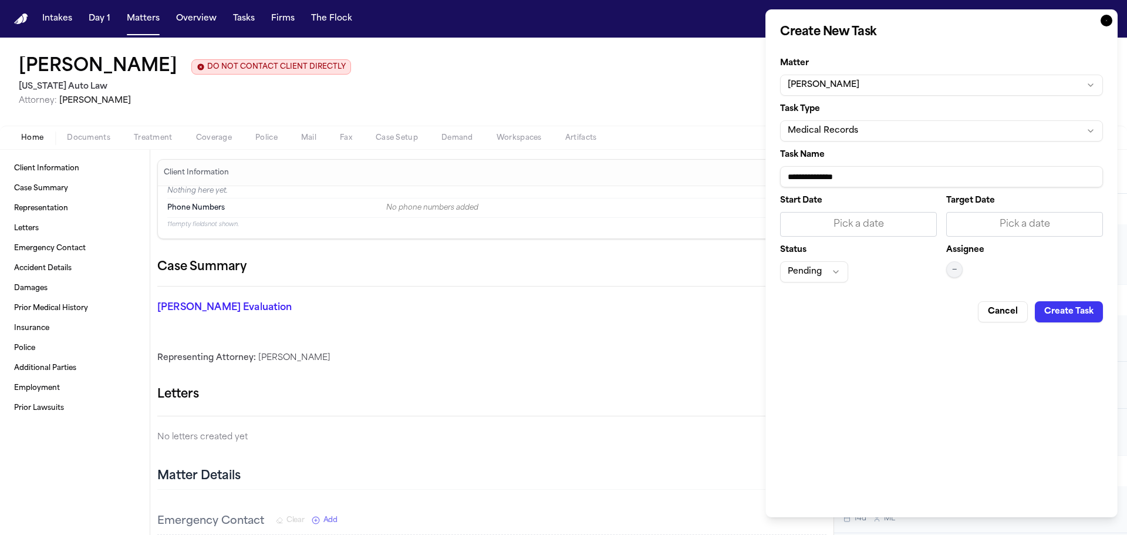
drag, startPoint x: 904, startPoint y: 173, endPoint x: 782, endPoint y: 173, distance: 122.1
click at [782, 173] on input "**********" at bounding box center [941, 176] width 323 height 21
paste input "**********"
type input "**********"
click at [1042, 241] on div "Start Date Pick a date Target Date Pick a date Status Pending Assignee —" at bounding box center [941, 240] width 323 height 86
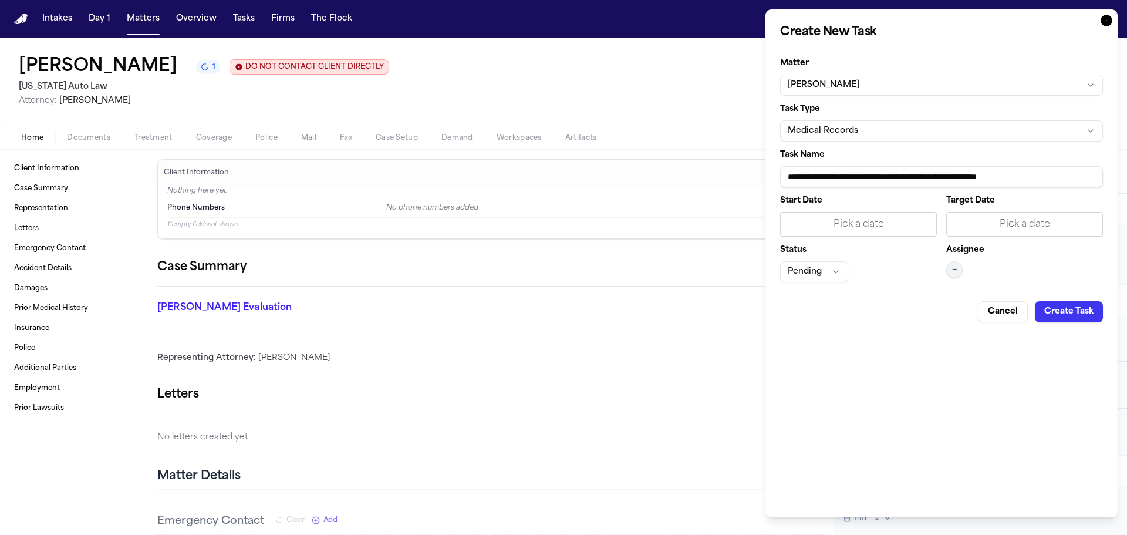
click at [1040, 228] on div "Pick a date" at bounding box center [1024, 224] width 141 height 14
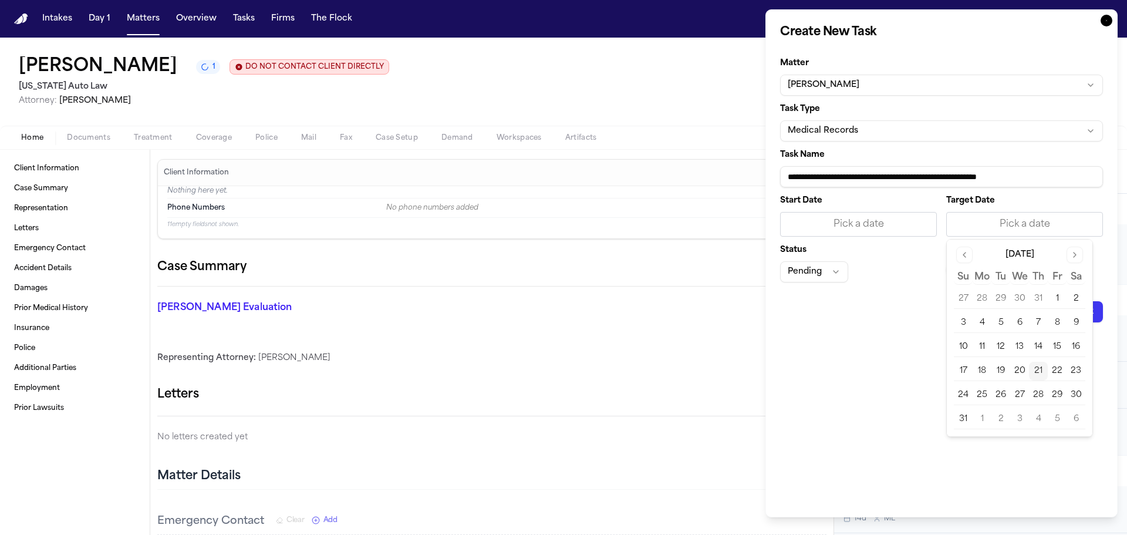
click at [1033, 370] on button "21" at bounding box center [1038, 371] width 19 height 19
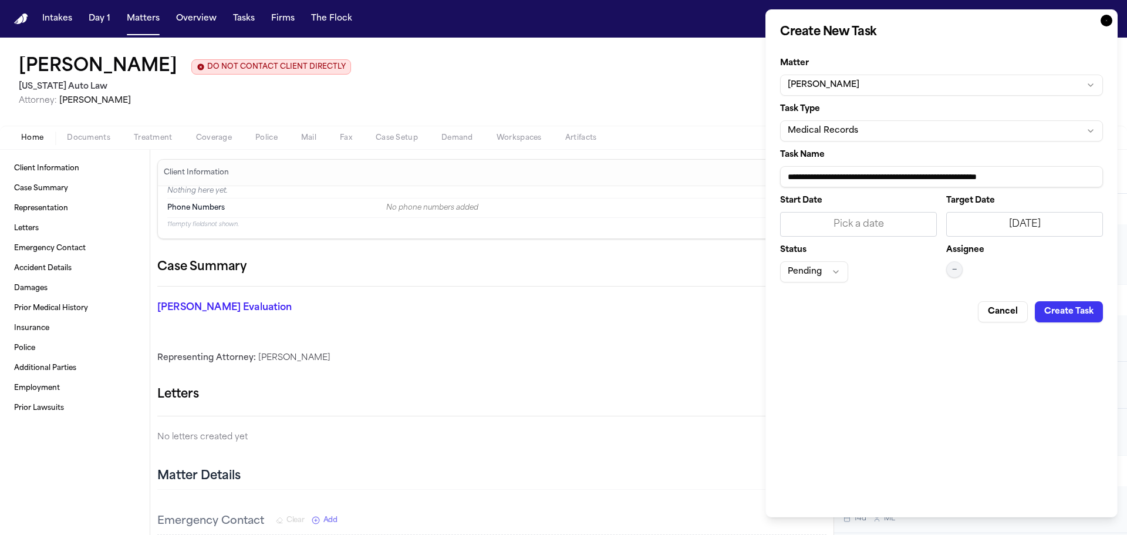
click at [952, 275] on button "—" at bounding box center [954, 269] width 16 height 16
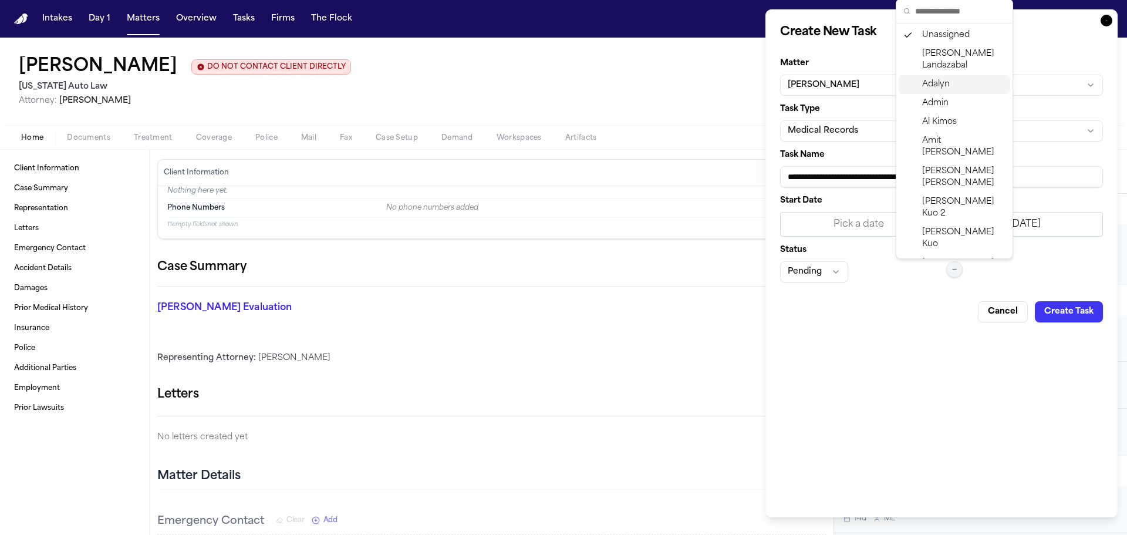
click at [939, 79] on span "Adalyn" at bounding box center [936, 85] width 28 height 12
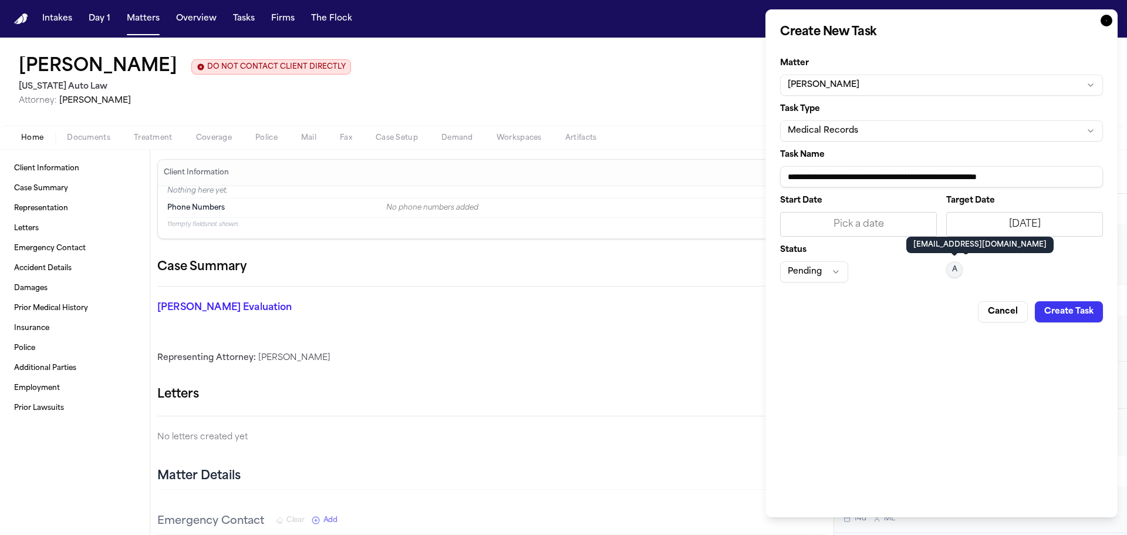
click at [1079, 306] on button "Create Task" at bounding box center [1069, 311] width 68 height 21
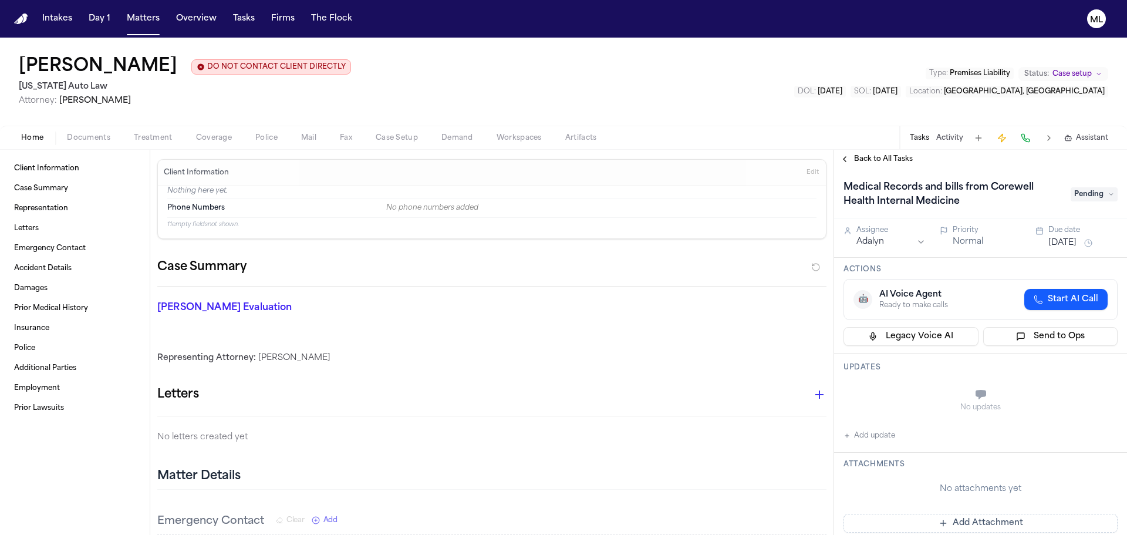
click at [880, 165] on div "Back to All Tasks" at bounding box center [980, 159] width 293 height 19
click at [880, 157] on span "Back to All Tasks" at bounding box center [883, 158] width 59 height 9
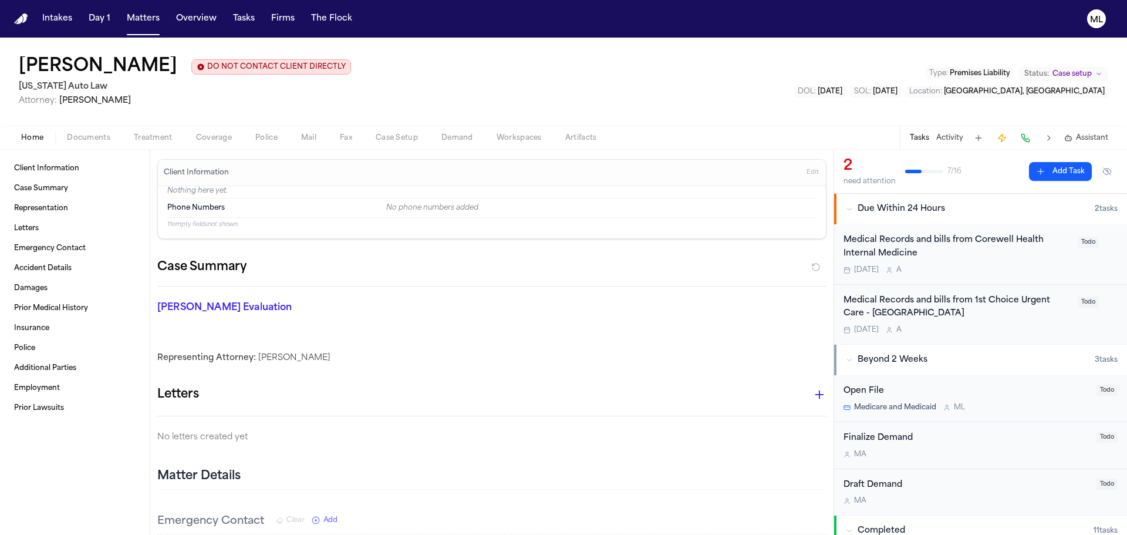
click at [1059, 166] on button "Add Task" at bounding box center [1060, 171] width 63 height 19
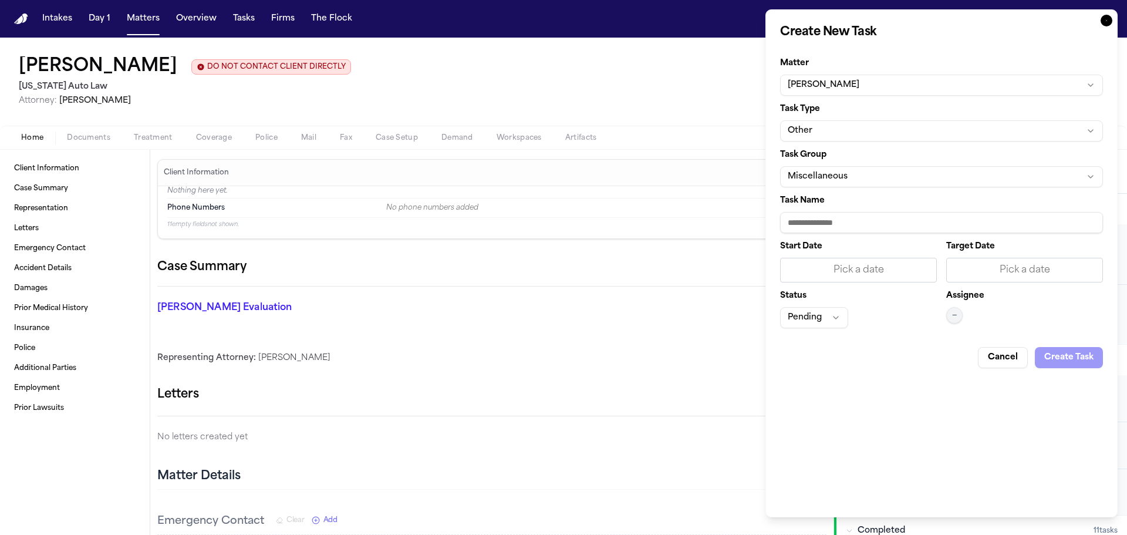
click at [924, 127] on button "Other" at bounding box center [941, 130] width 323 height 21
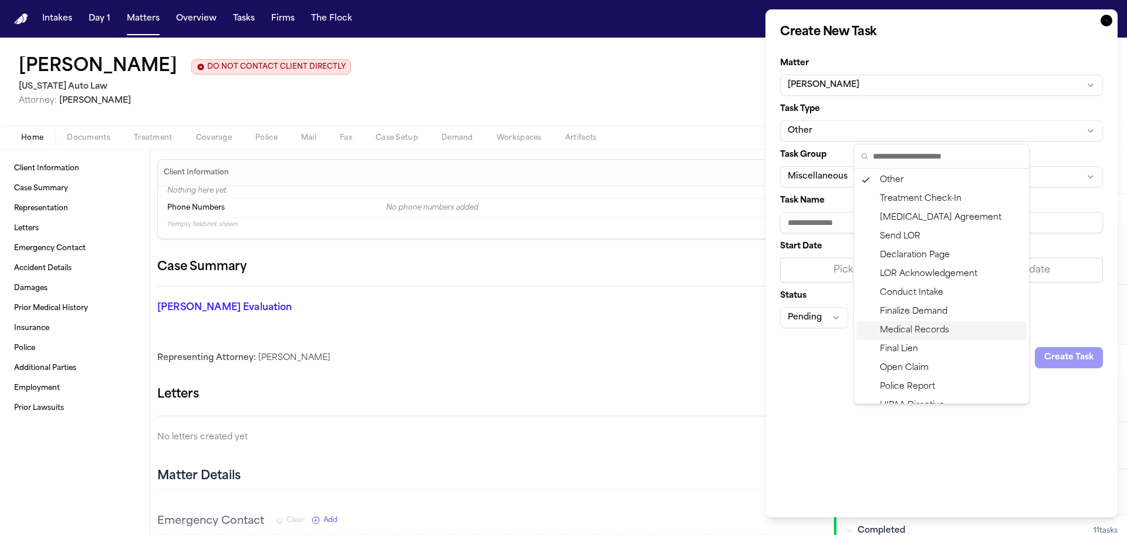
click at [931, 328] on div "Medical Records" at bounding box center [942, 330] width 170 height 19
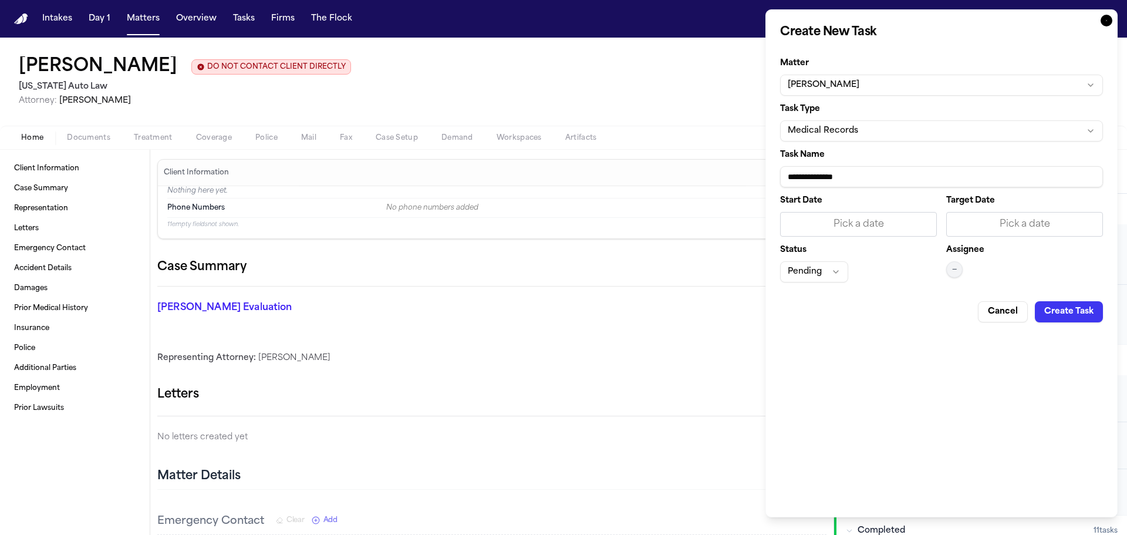
drag, startPoint x: 889, startPoint y: 178, endPoint x: 728, endPoint y: 181, distance: 161.5
click at [728, 181] on body "Intakes Day 1 Matters Overview Tasks Firms The Flock ML Tamara Johnson DO NOT C…" at bounding box center [563, 267] width 1127 height 535
paste input "**********"
type input "**********"
click at [1046, 224] on div "Pick a date" at bounding box center [1024, 224] width 141 height 14
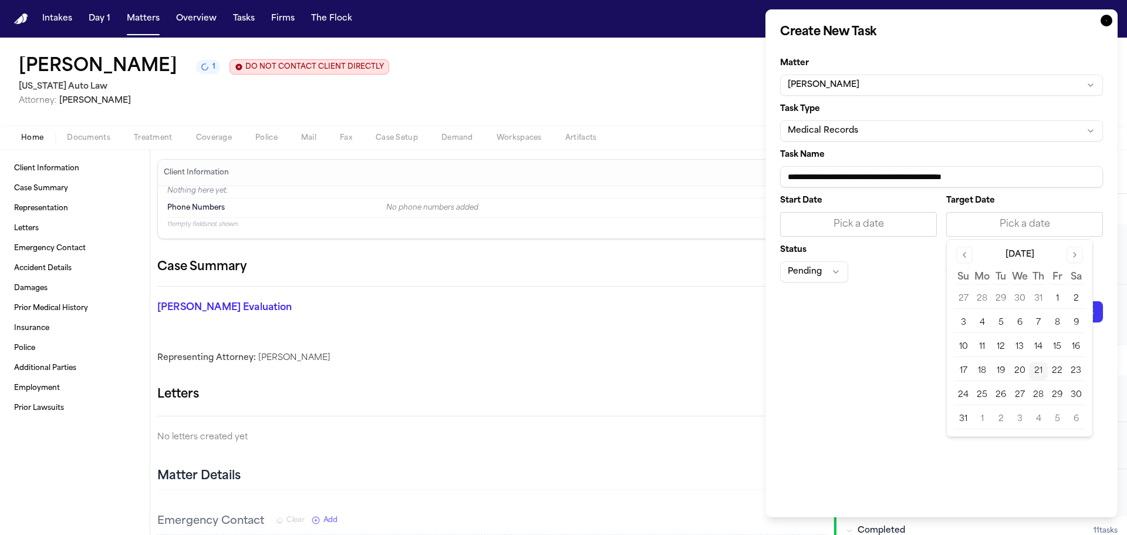
click at [1042, 370] on button "21" at bounding box center [1038, 371] width 19 height 19
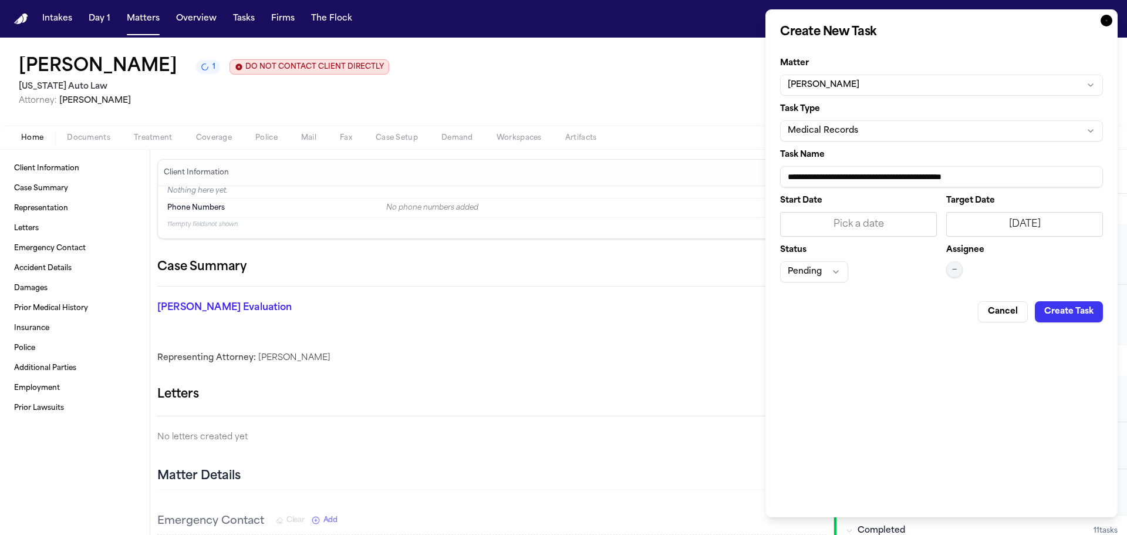
click at [955, 270] on span "—" at bounding box center [954, 269] width 5 height 9
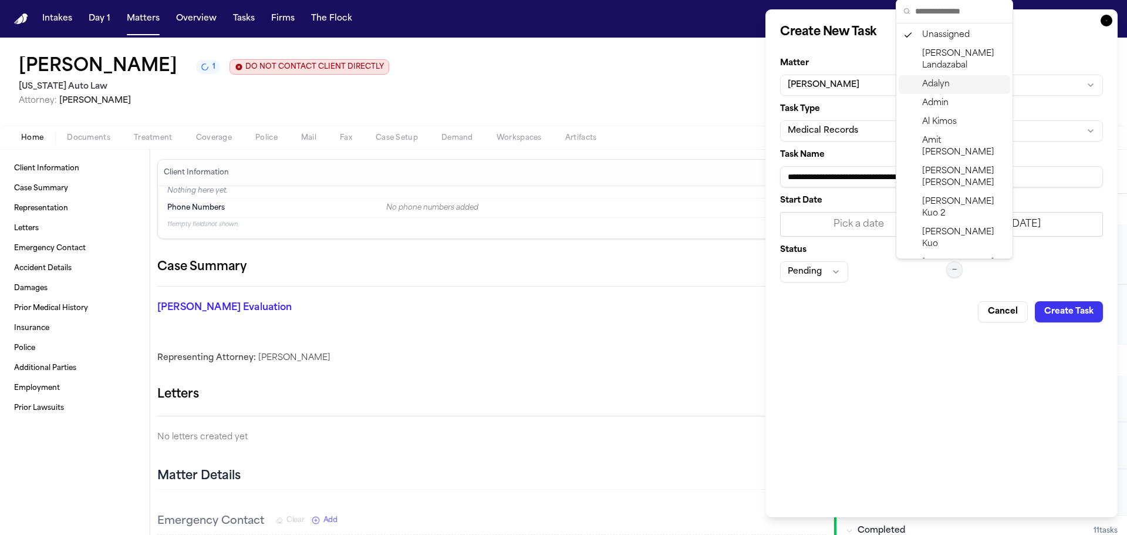
click at [939, 84] on span "Adalyn" at bounding box center [936, 85] width 28 height 12
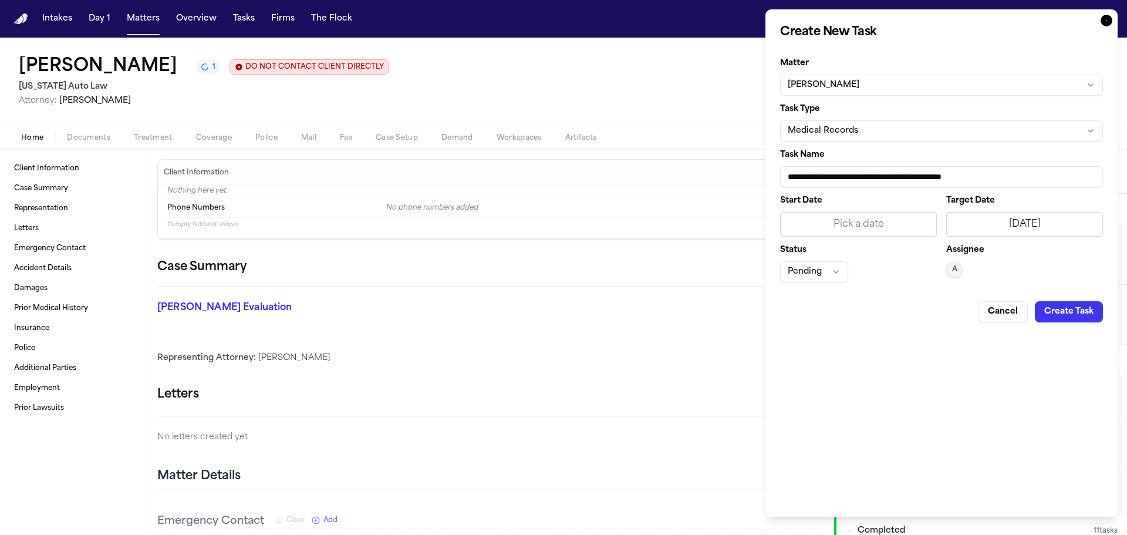
click at [1062, 303] on button "Create Task" at bounding box center [1069, 311] width 68 height 21
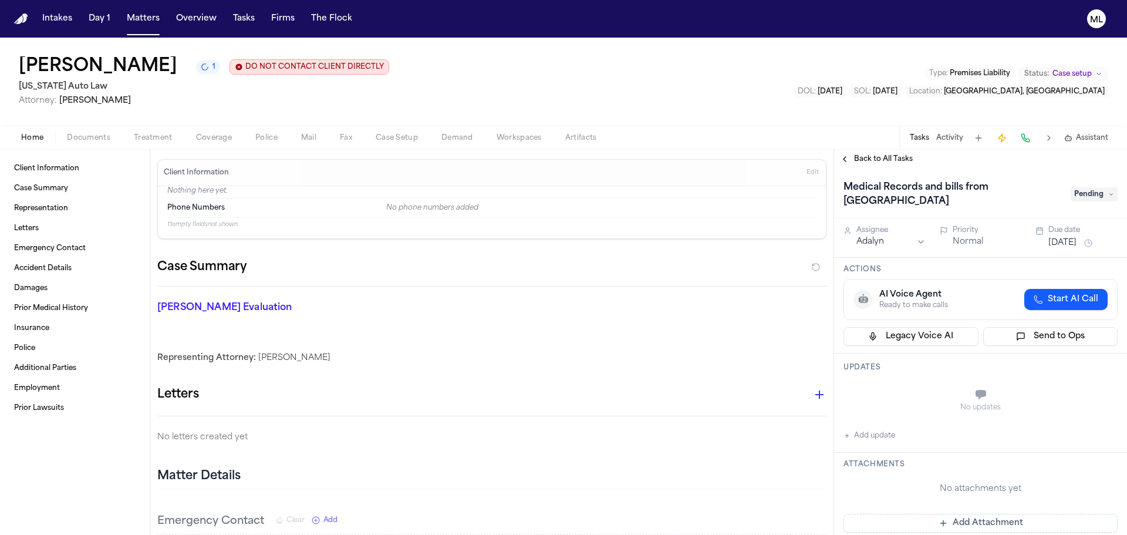
click at [885, 162] on span "Back to All Tasks" at bounding box center [883, 158] width 59 height 9
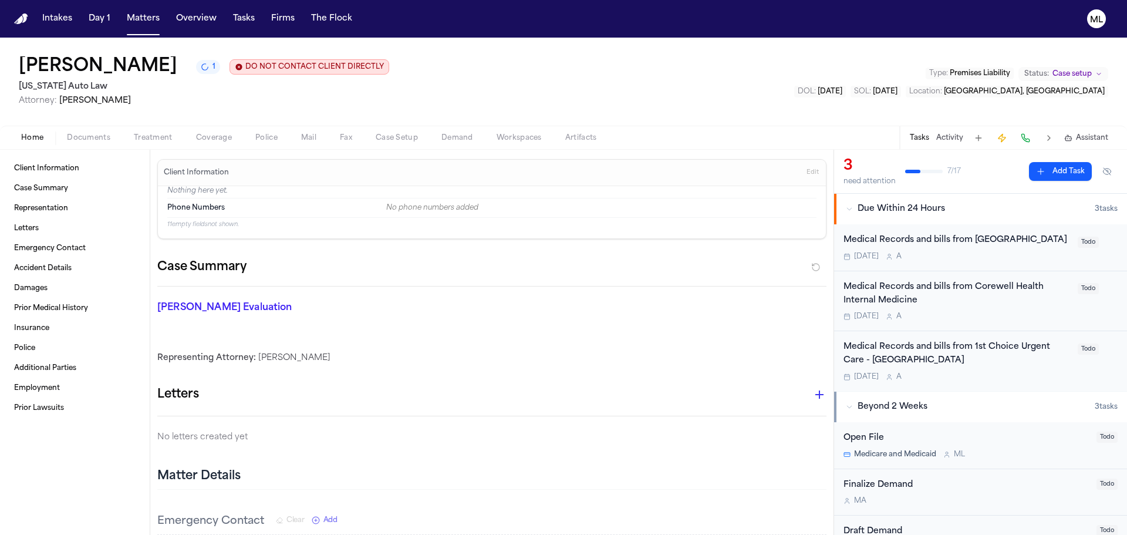
click at [1029, 174] on button "Add Task" at bounding box center [1060, 171] width 63 height 19
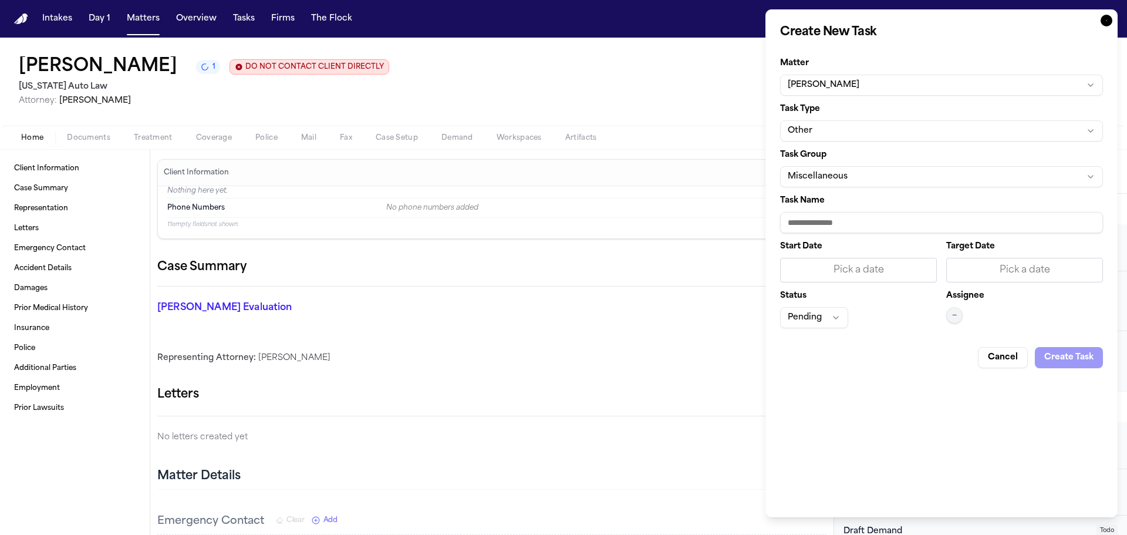
click at [901, 132] on button "Other" at bounding box center [941, 130] width 323 height 21
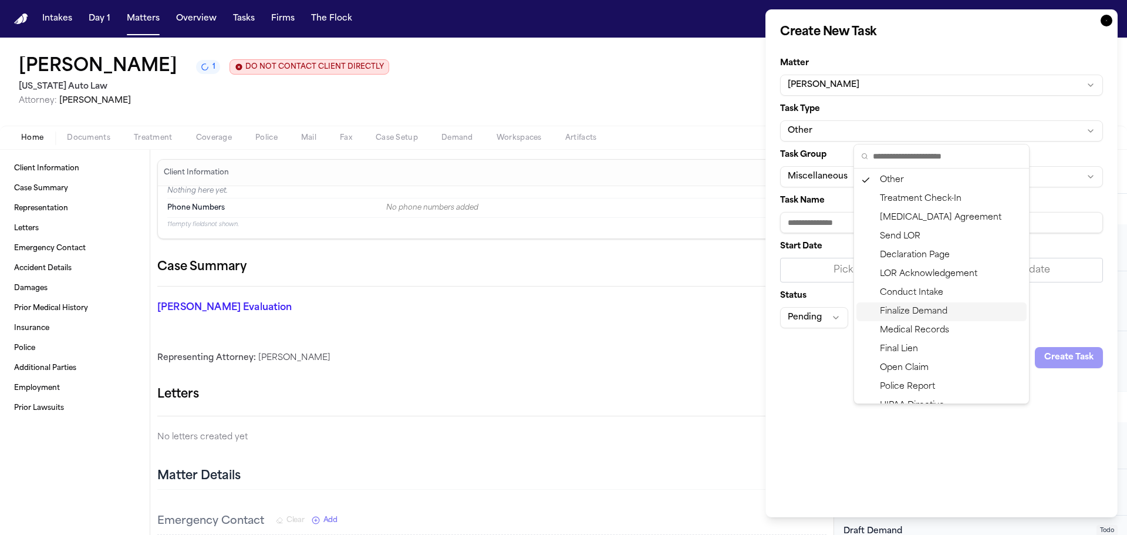
click at [908, 320] on div "Finalize Demand" at bounding box center [942, 311] width 170 height 19
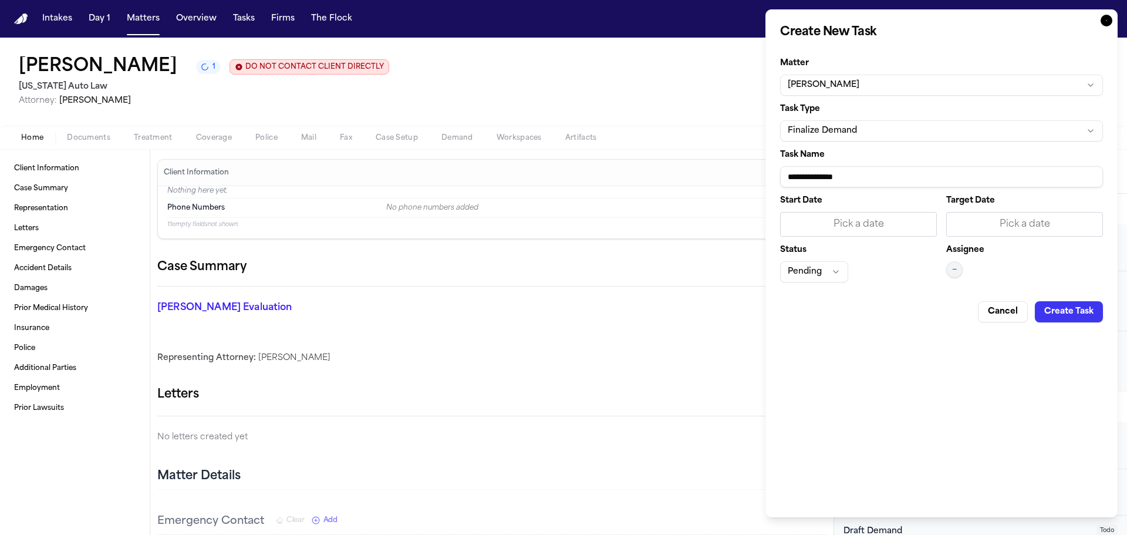
click at [872, 124] on button "Finalize Demand" at bounding box center [941, 130] width 323 height 21
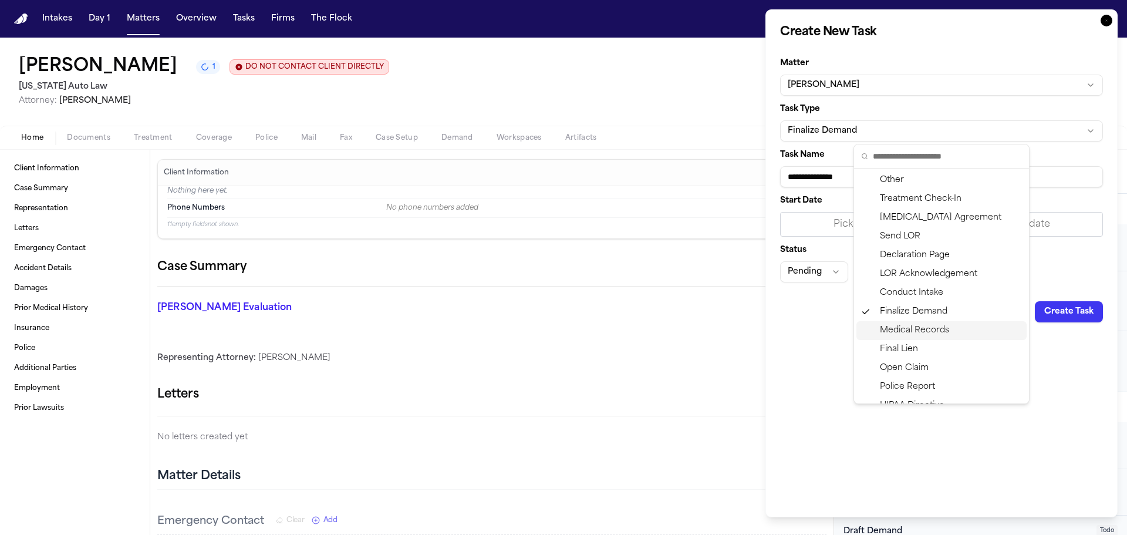
click at [918, 326] on div "Medical Records" at bounding box center [942, 330] width 170 height 19
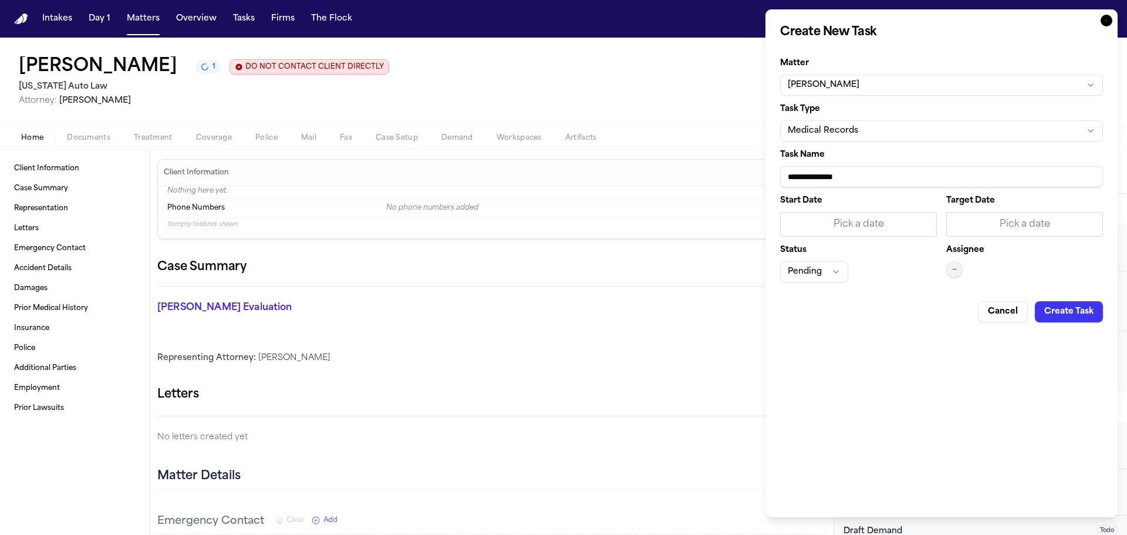
click at [895, 177] on input "**********" at bounding box center [941, 176] width 323 height 21
type input "**********"
click at [1030, 229] on div "Pick a date" at bounding box center [1024, 224] width 141 height 14
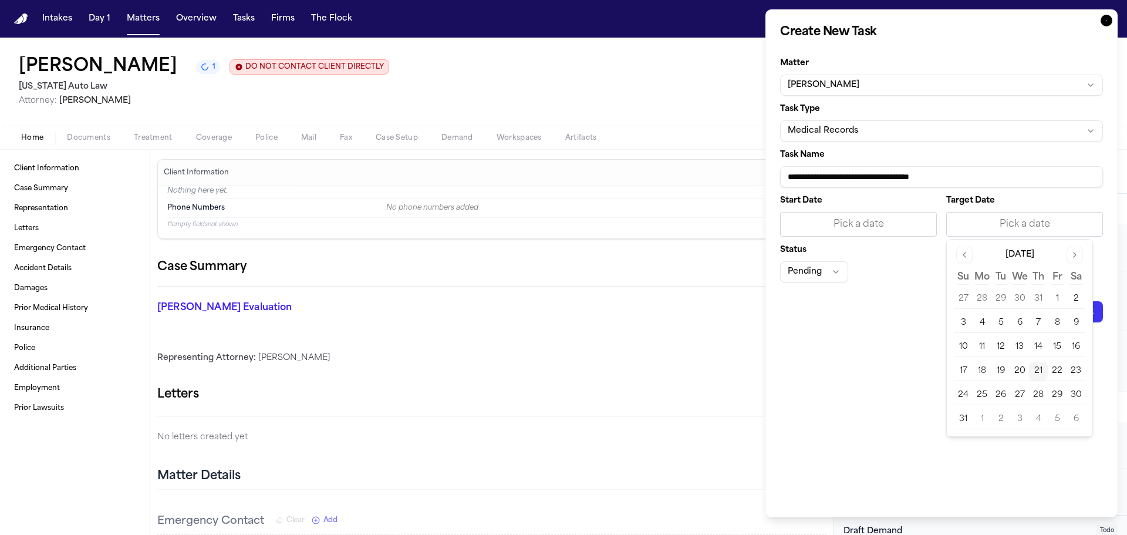
click at [1035, 376] on button "21" at bounding box center [1038, 371] width 19 height 19
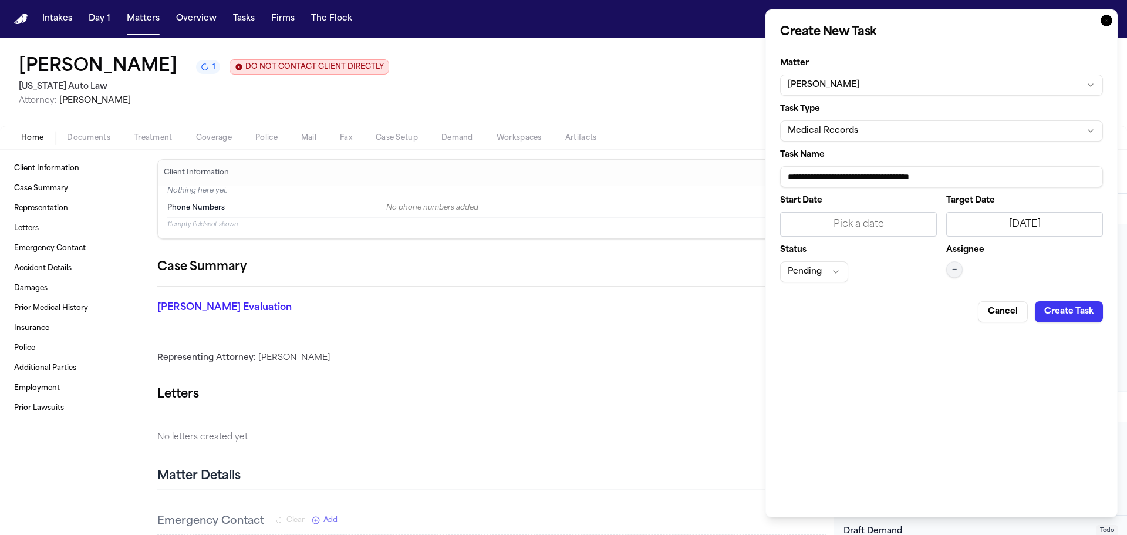
click at [956, 262] on button "—" at bounding box center [954, 269] width 16 height 16
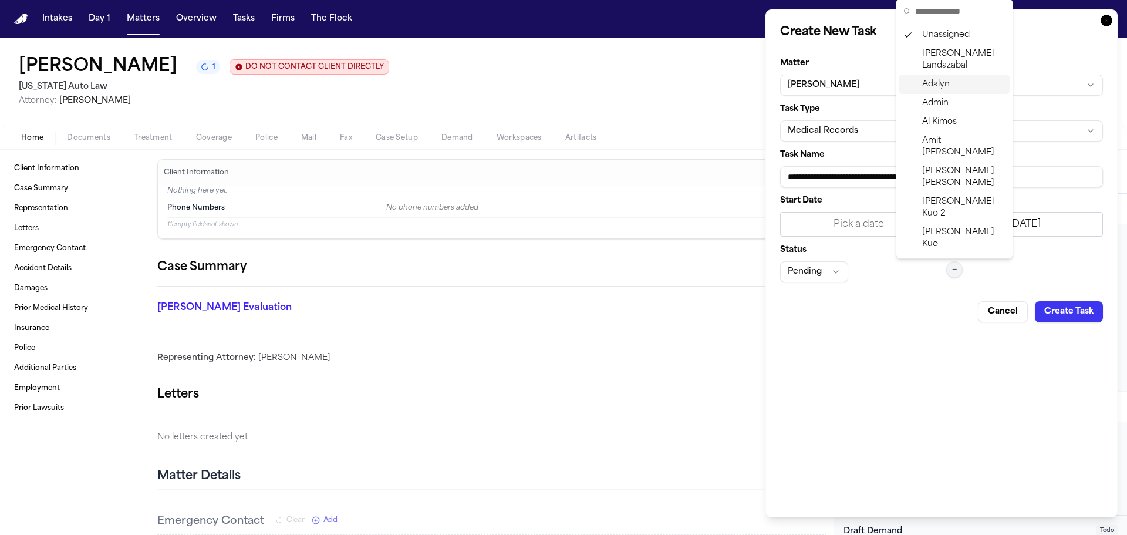
click at [936, 86] on span "Adalyn" at bounding box center [936, 85] width 28 height 12
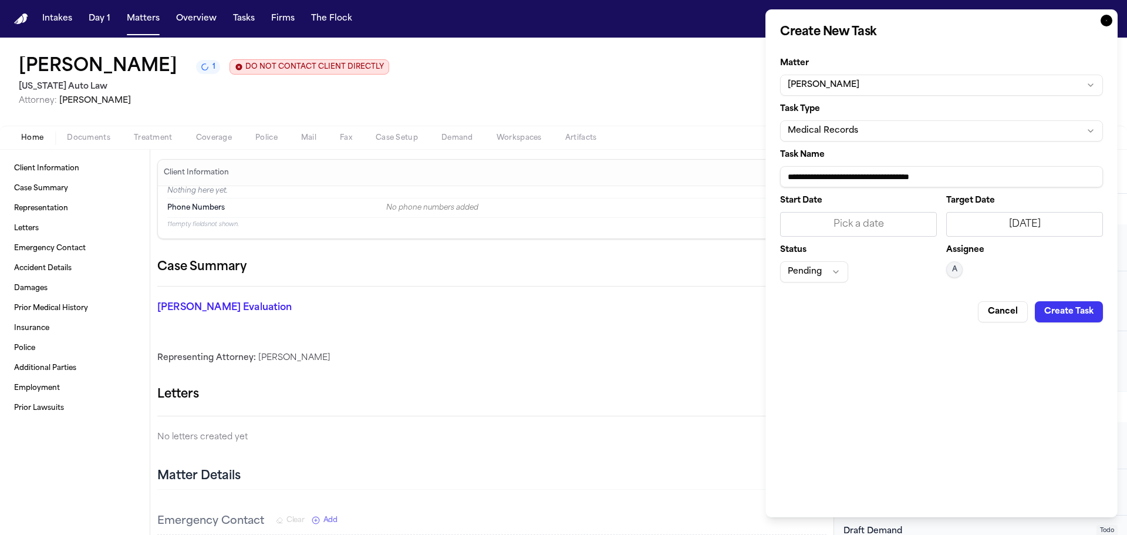
click at [1063, 316] on button "Create Task" at bounding box center [1069, 311] width 68 height 21
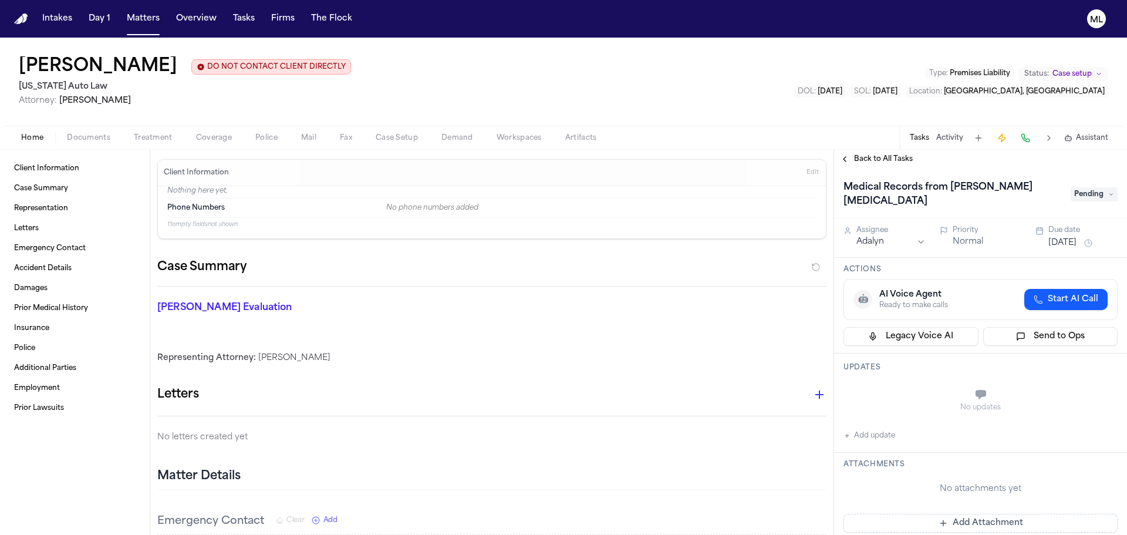
click at [868, 153] on div "Back to All Tasks" at bounding box center [980, 159] width 293 height 19
click at [868, 155] on span "Back to All Tasks" at bounding box center [883, 158] width 59 height 9
